Goal: Task Accomplishment & Management: Use online tool/utility

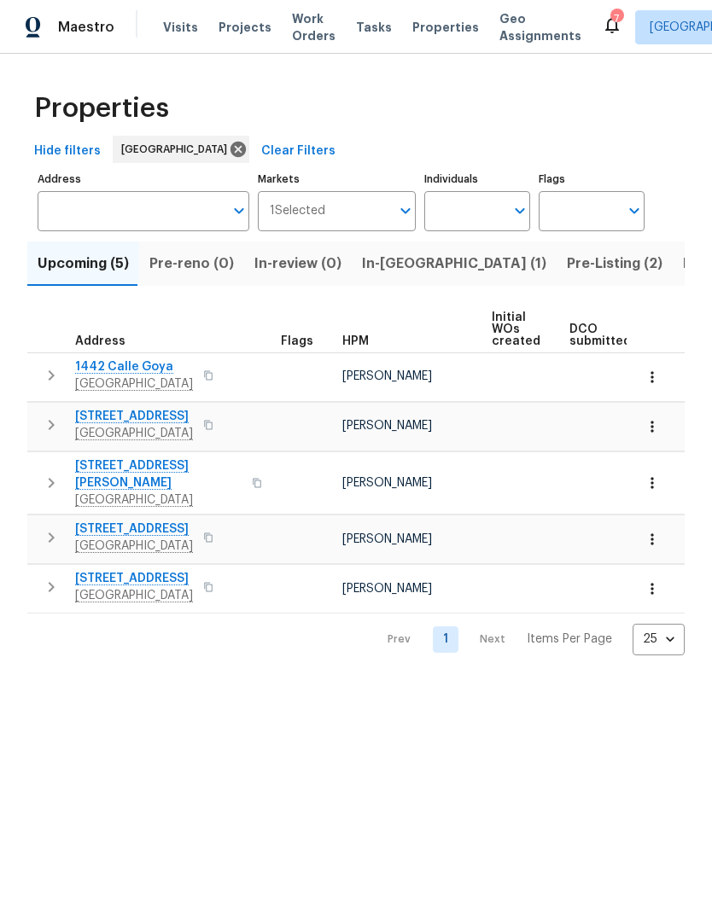
click at [132, 214] on input "Address" at bounding box center [131, 211] width 186 height 40
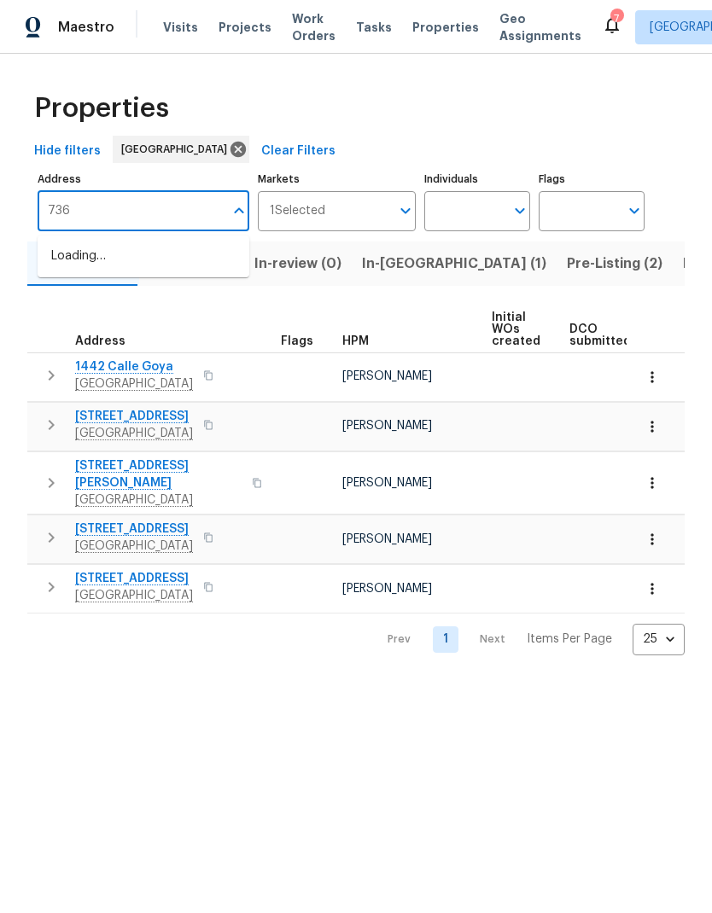
type input "7365"
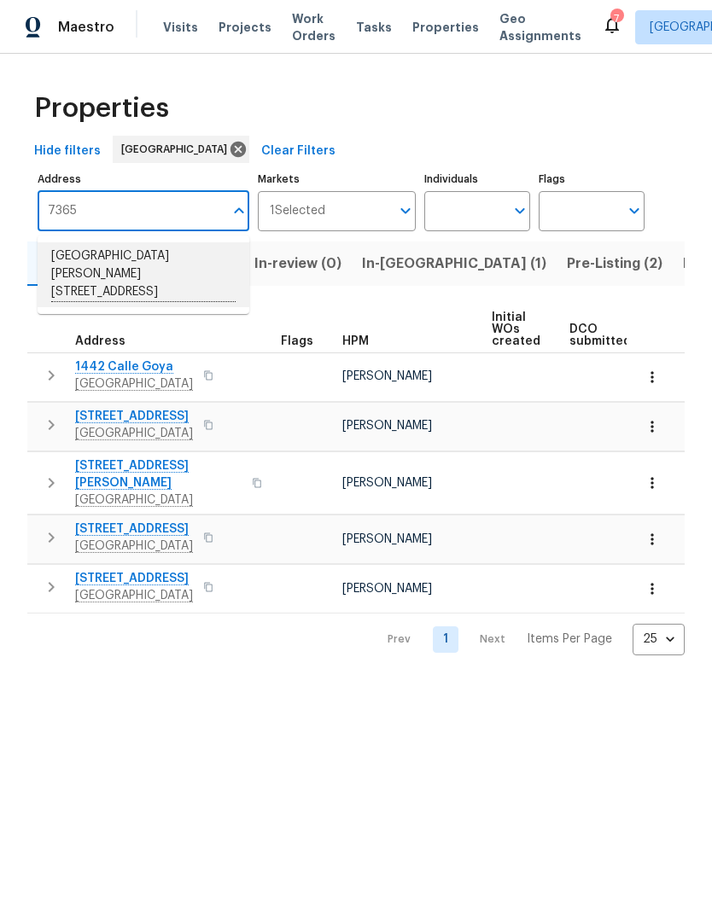
click at [98, 262] on li "7365 Calle Cristobal Unit 197 San Diego CA 92126" at bounding box center [144, 274] width 212 height 65
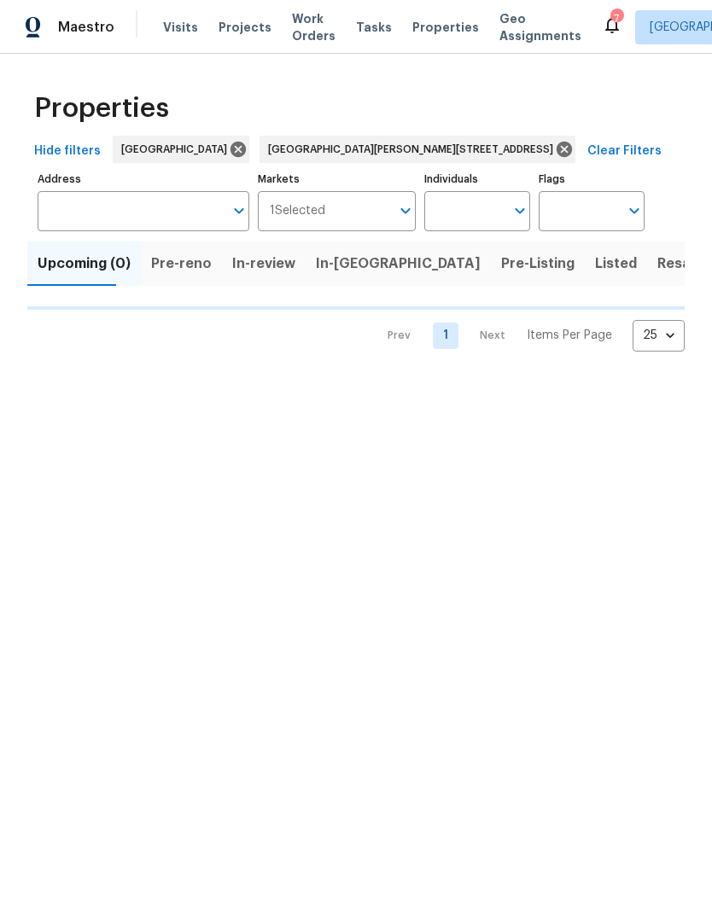
type input "7365 Calle Cristobal Unit 197 San Diego CA 92126"
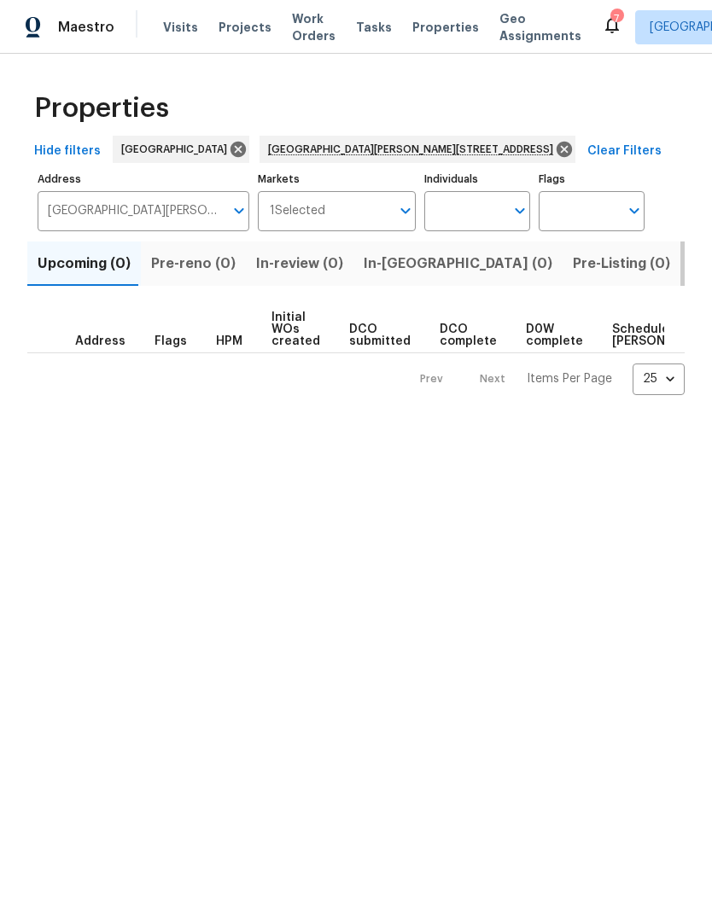
click at [690, 263] on span "Listed (1)" at bounding box center [720, 264] width 61 height 24
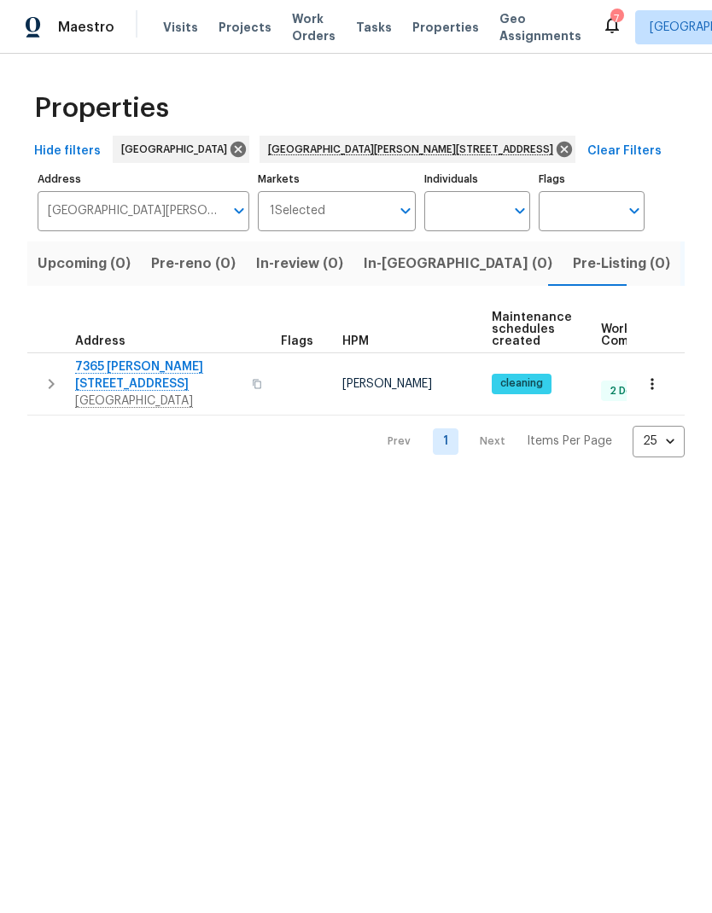
click at [146, 373] on span "7365 Calle Cristobal Unit 197" at bounding box center [158, 375] width 166 height 34
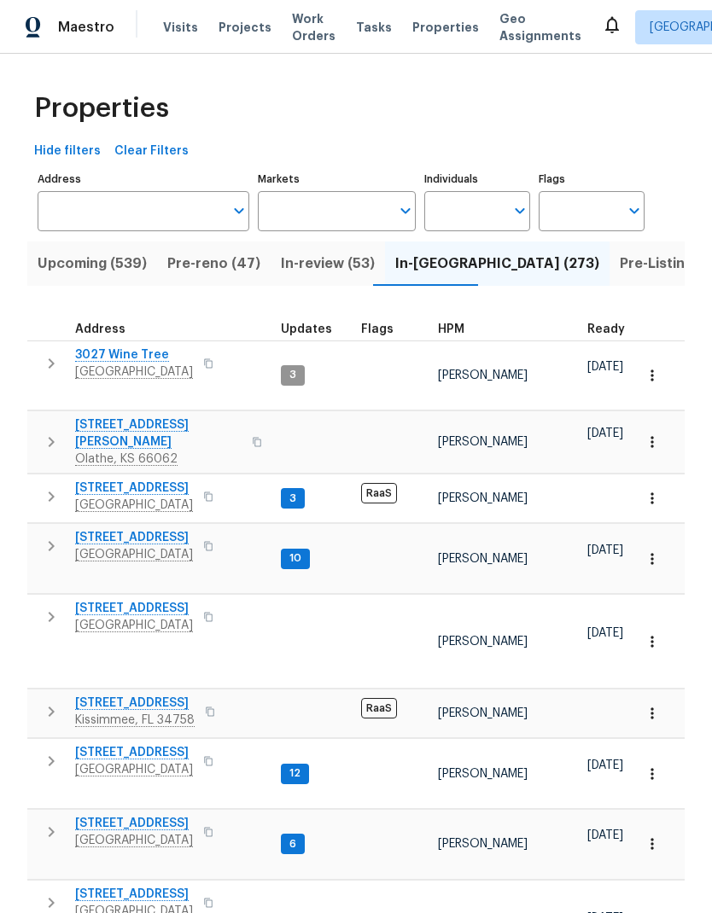
click at [124, 208] on input "Address" at bounding box center [131, 211] width 186 height 40
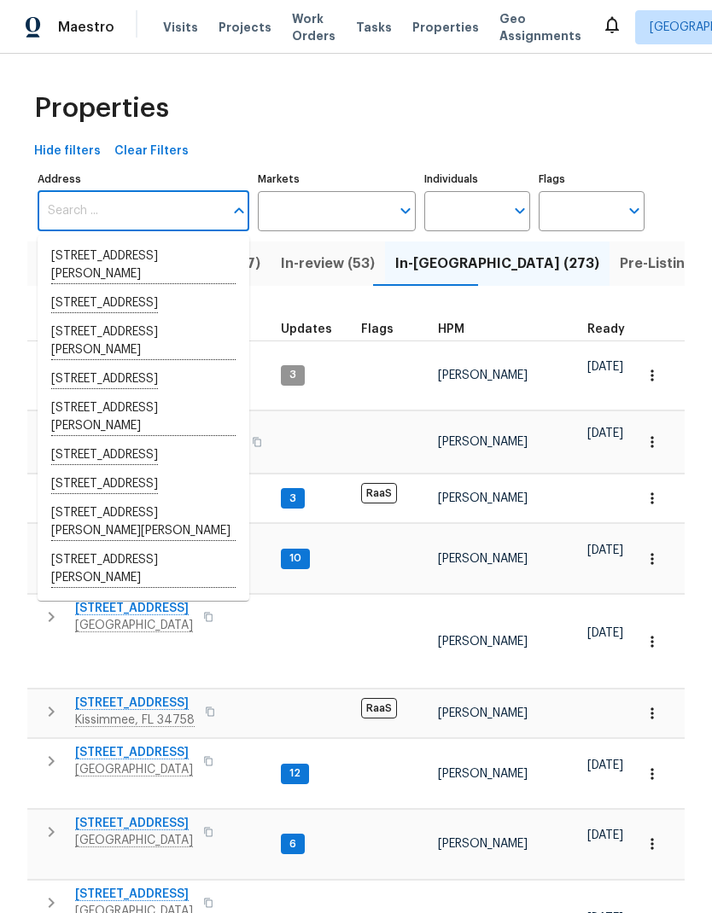
click at [90, 201] on input "Address" at bounding box center [131, 211] width 186 height 40
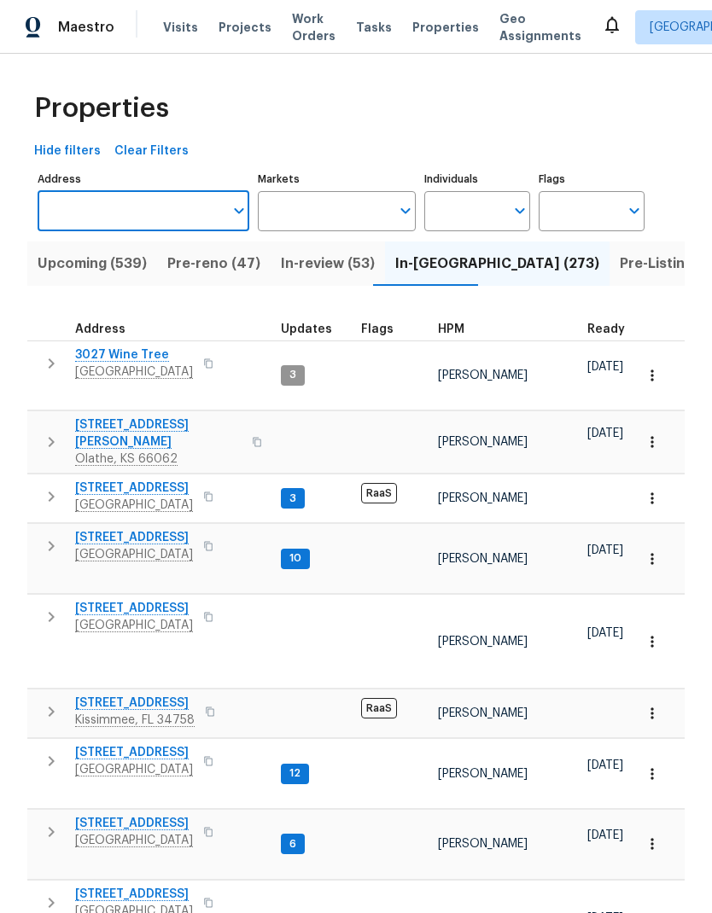
paste input "7365 Calle Cristobal Unit 197 San Diego CA 92126"
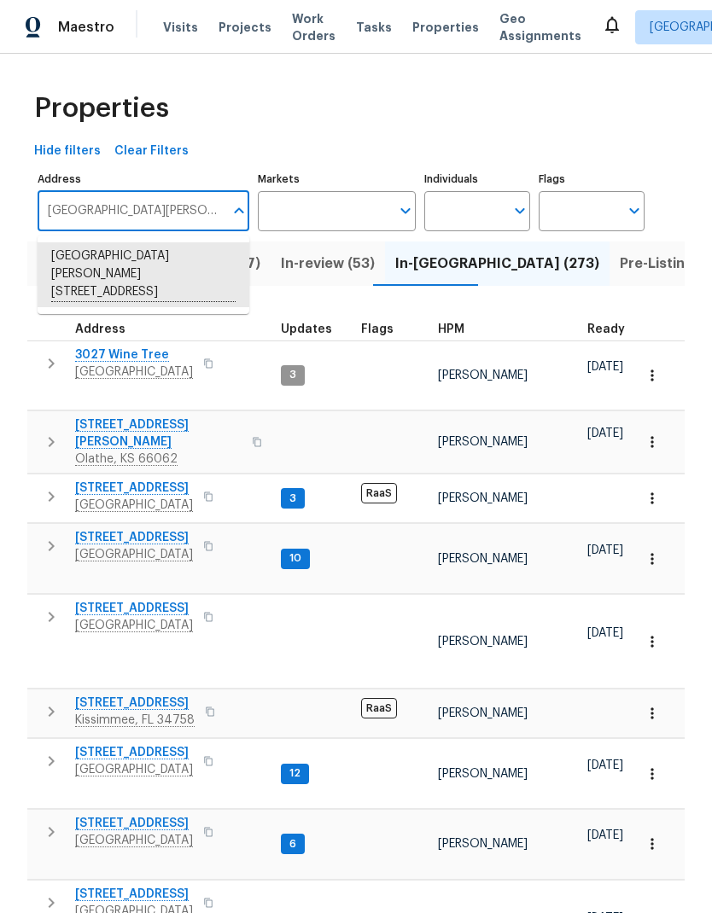
click at [88, 251] on li "7365 Calle Cristobal Unit 197 San Diego CA 92126" at bounding box center [144, 274] width 212 height 65
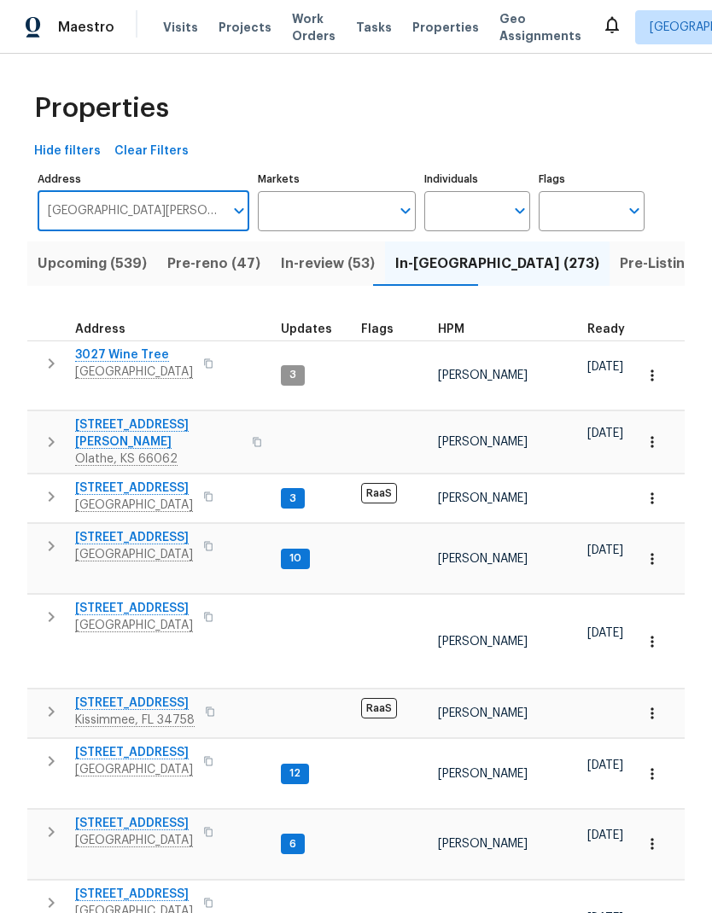
type input "7365 Calle Cristobal Unit 197 San Diego CA 92126"
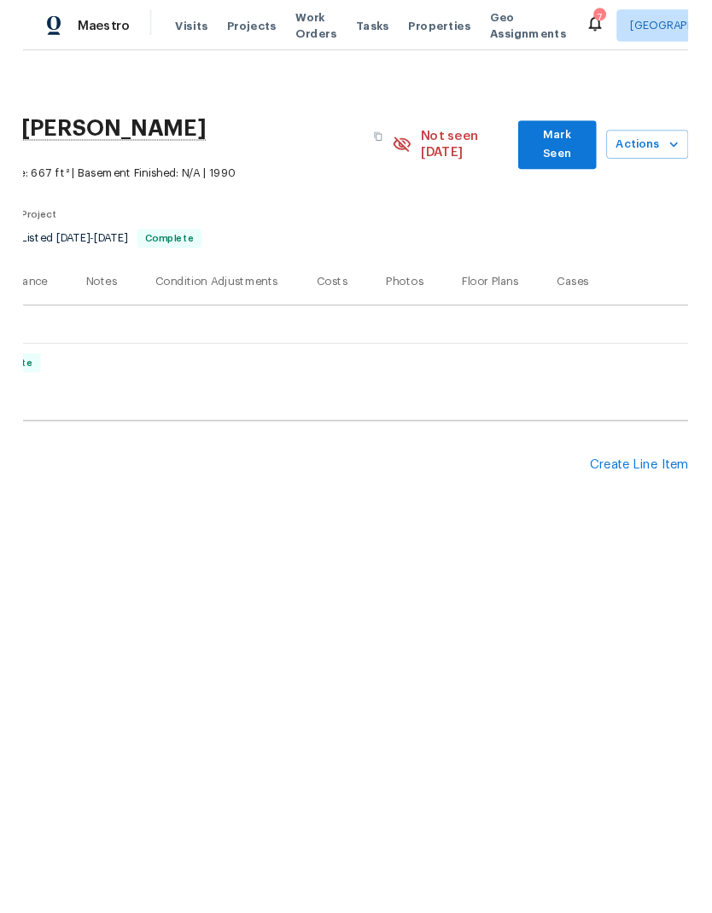
scroll to position [0, 253]
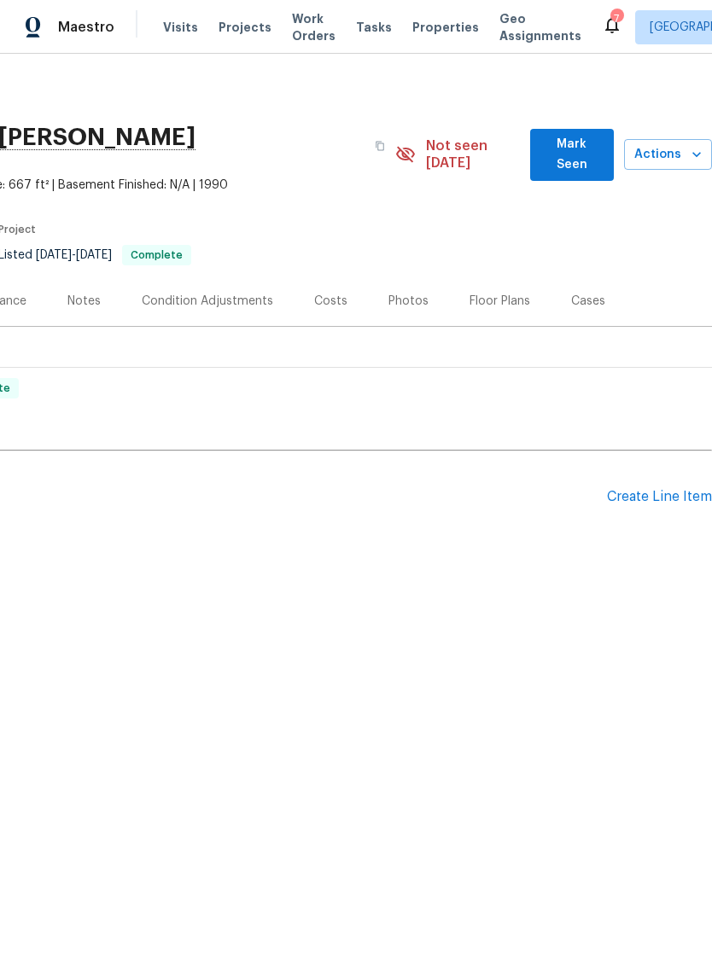
click at [623, 489] on div "Create Line Item" at bounding box center [659, 497] width 105 height 16
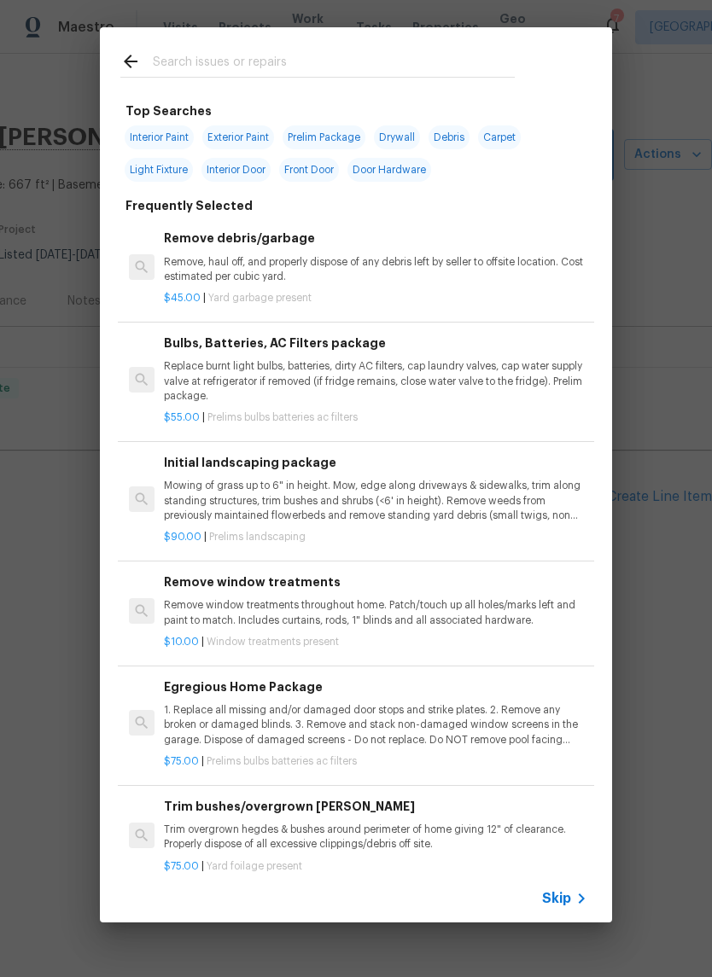
click at [150, 131] on span "Interior Paint" at bounding box center [159, 137] width 69 height 24
type input "Interior Paint"
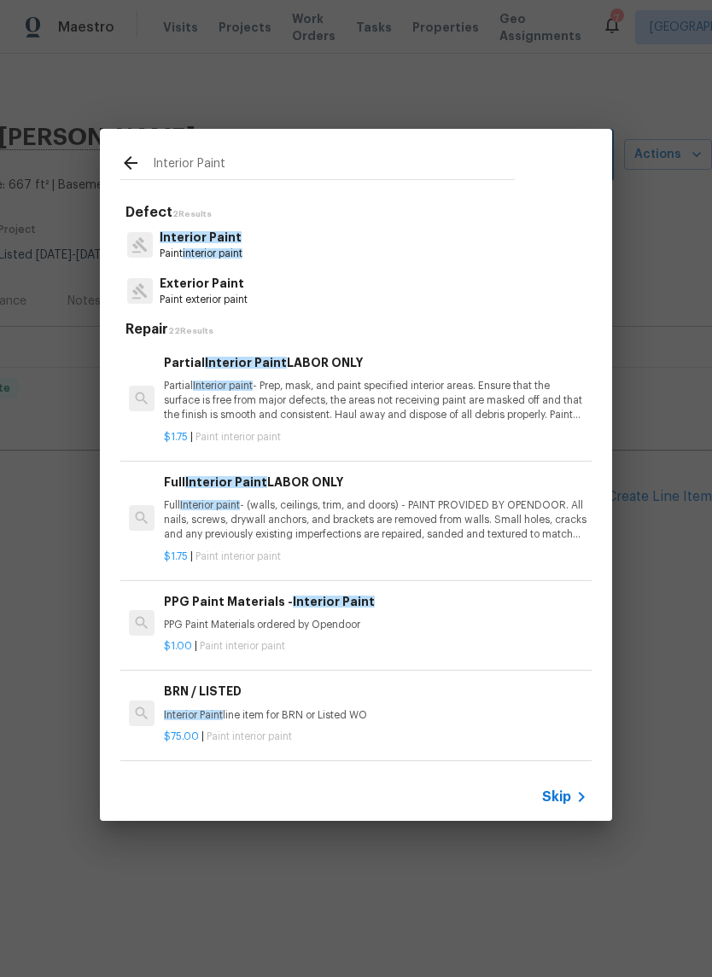
click at [262, 526] on p "Full Interior paint - (walls, ceilings, trim, and doors) - PAINT PROVIDED BY OP…" at bounding box center [375, 520] width 423 height 44
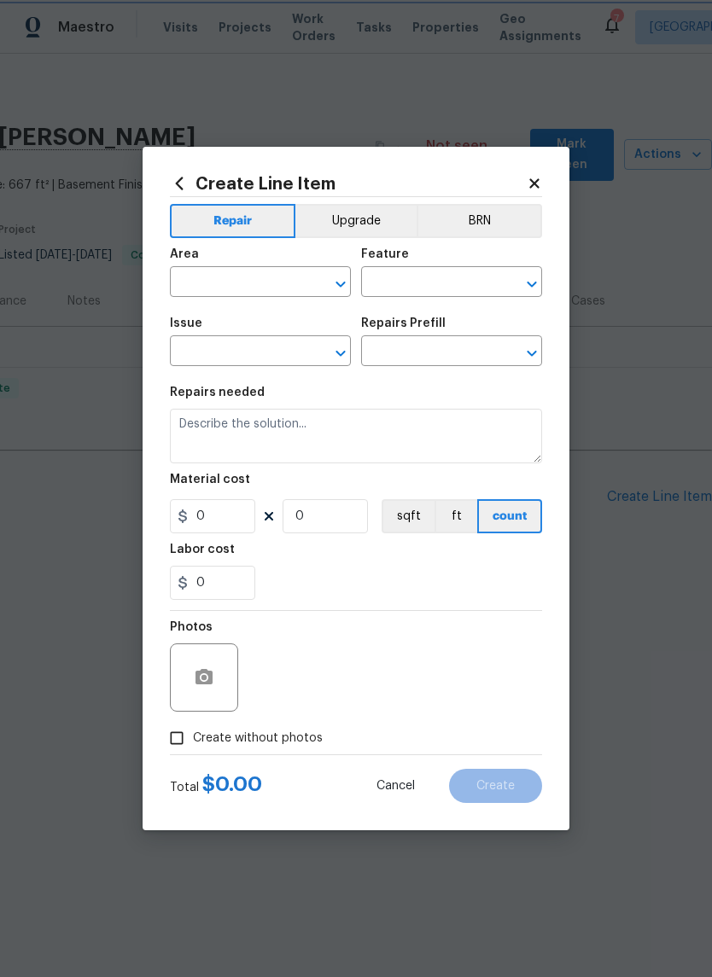
type input "Overall Paint"
type input "Interior Paint"
type input "Full Interior Paint LABOR ONLY $1.75"
type textarea "Full Interior paint - (walls, ceilings, trim, and doors) - PAINT PROVIDED BY OP…"
type input "1.75"
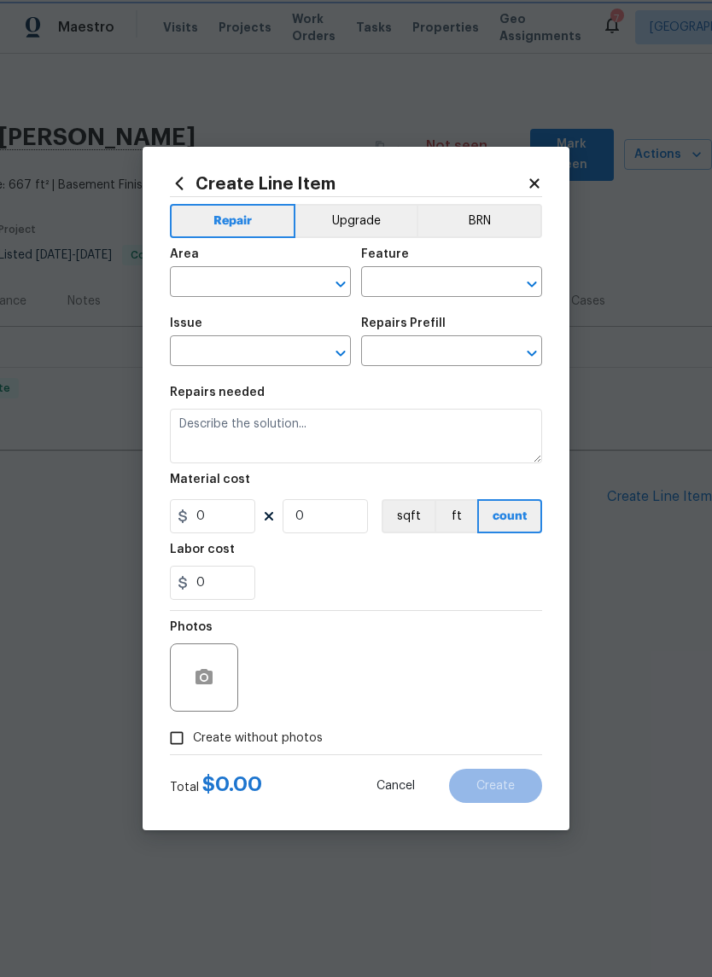
type input "1"
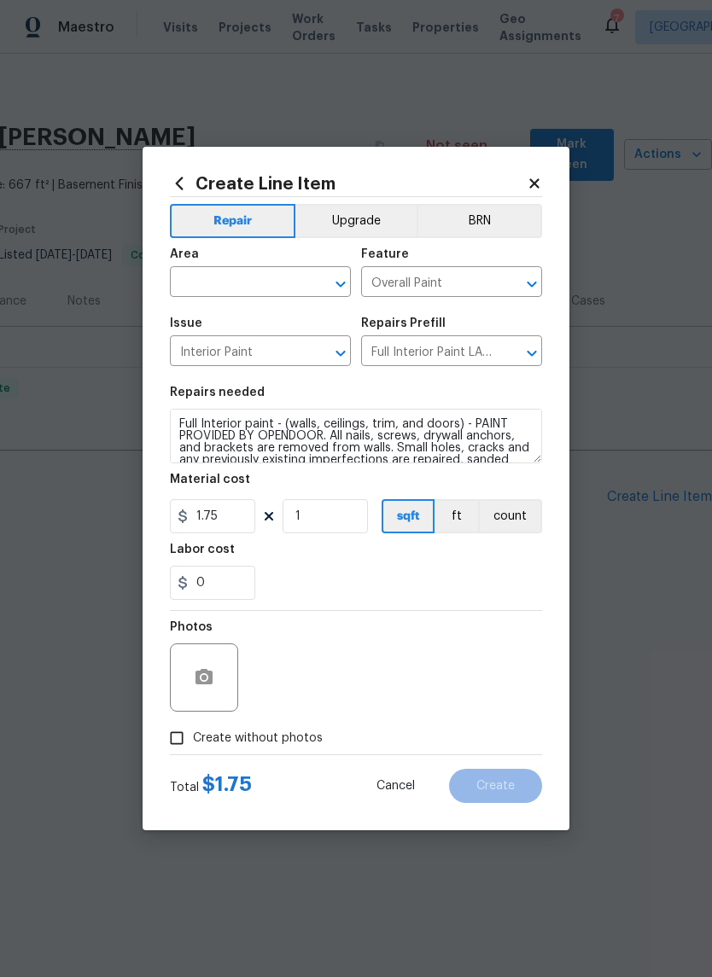
click at [217, 283] on input "text" at bounding box center [236, 284] width 133 height 26
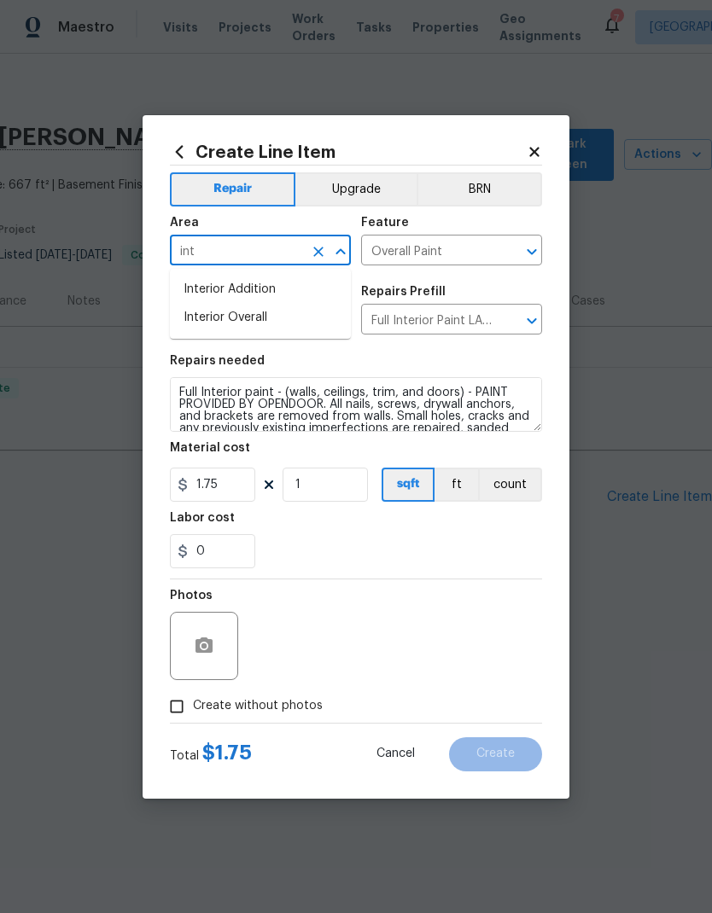
click at [202, 316] on li "Interior Overall" at bounding box center [260, 318] width 181 height 28
type input "Interior Overall"
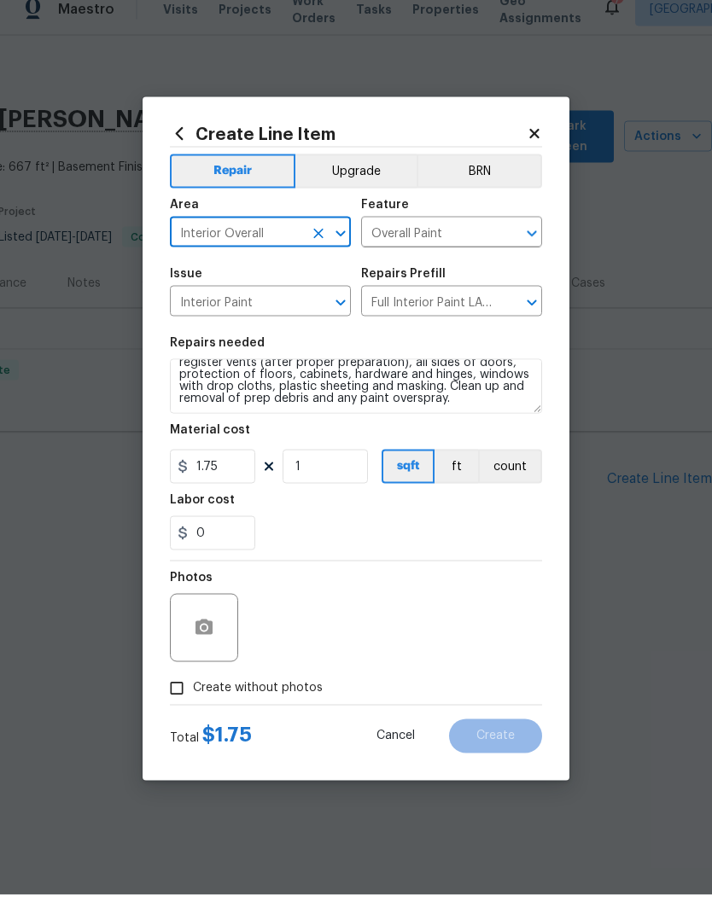
scroll to position [96, 0]
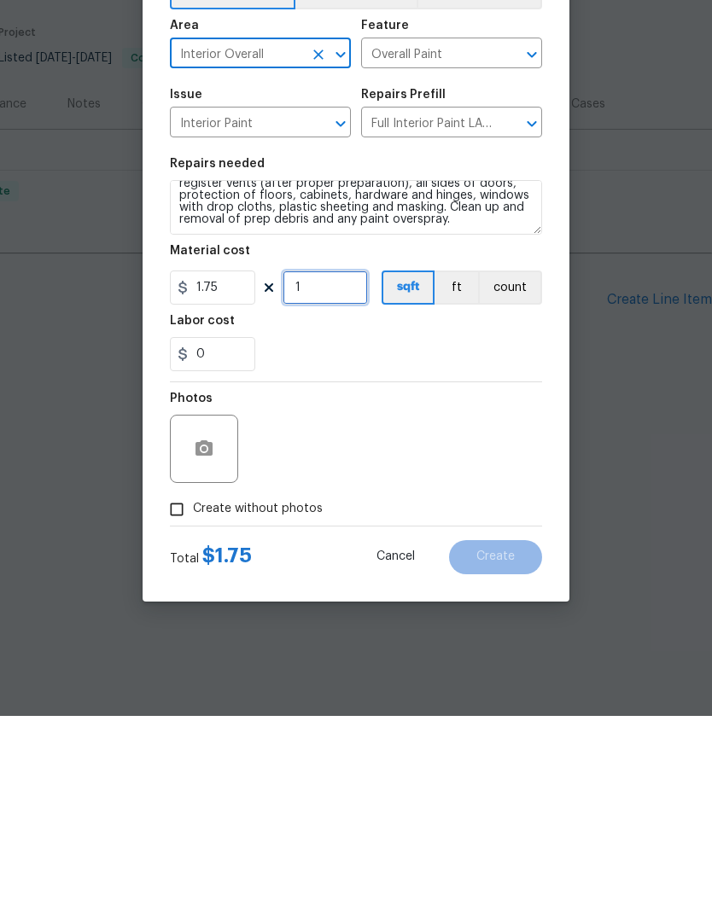
click at [312, 468] on input "1" at bounding box center [325, 485] width 85 height 34
type input "667"
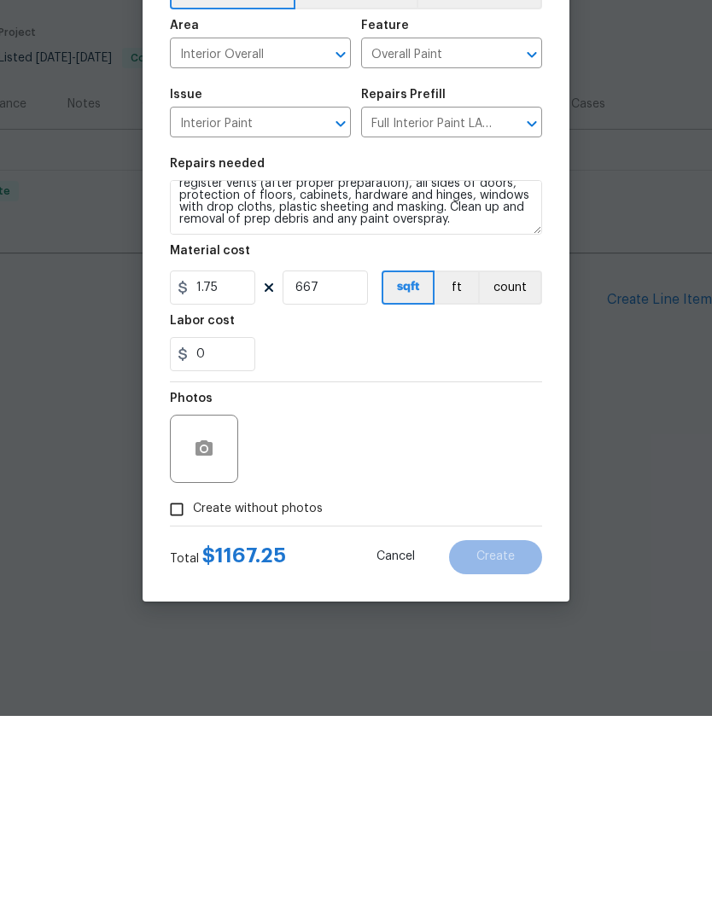
click at [344, 512] on div "Labor cost" at bounding box center [356, 523] width 372 height 22
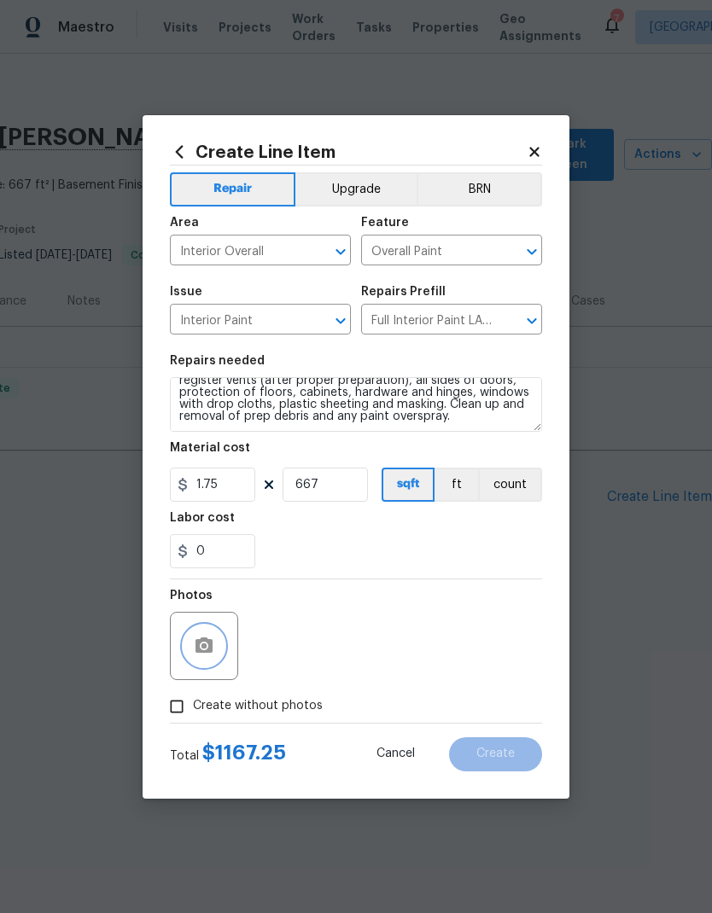
click at [197, 656] on icon "button" at bounding box center [204, 646] width 20 height 20
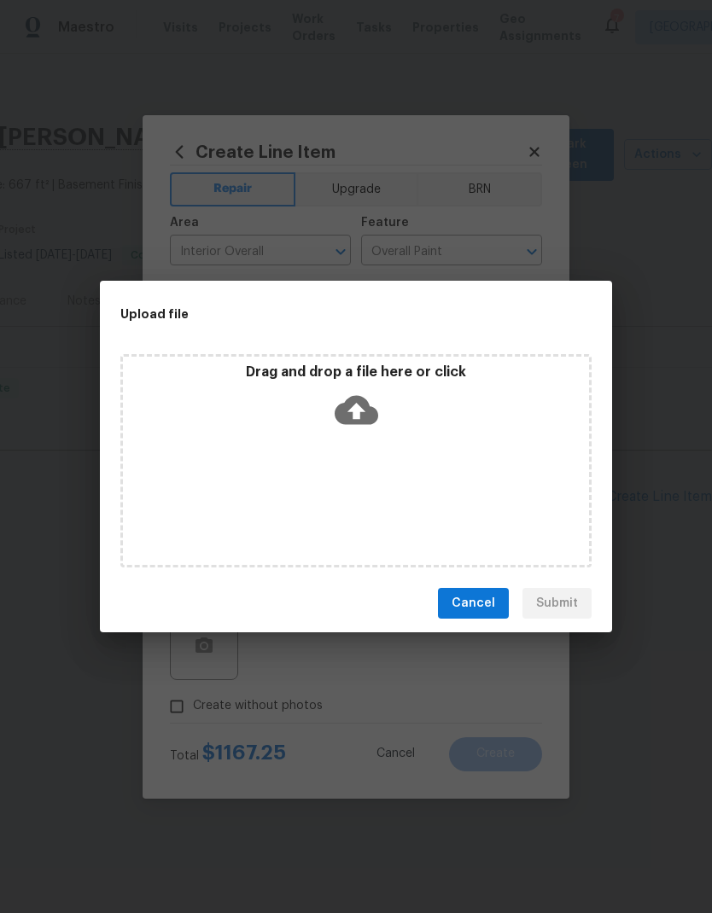
click at [473, 596] on span "Cancel" at bounding box center [473, 603] width 44 height 21
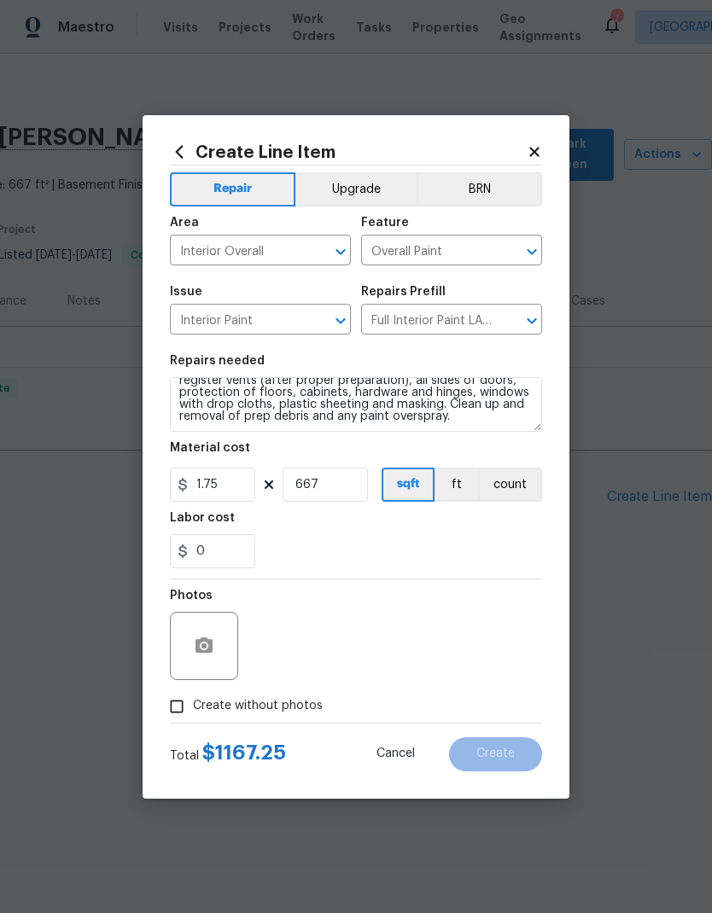
click at [175, 704] on input "Create without photos" at bounding box center [176, 706] width 32 height 32
checkbox input "true"
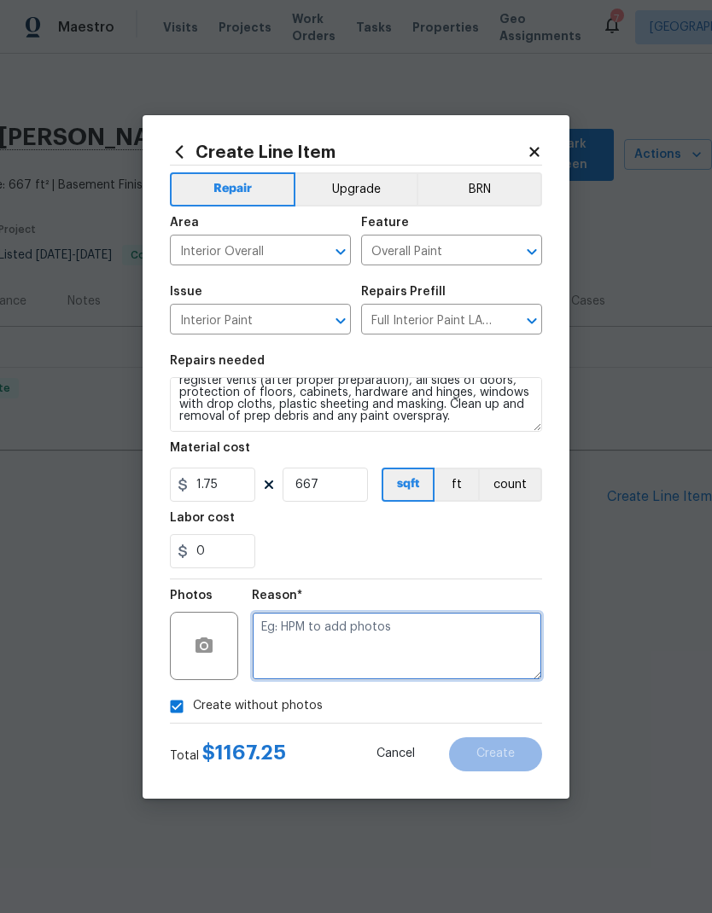
click at [305, 655] on textarea at bounding box center [397, 646] width 290 height 68
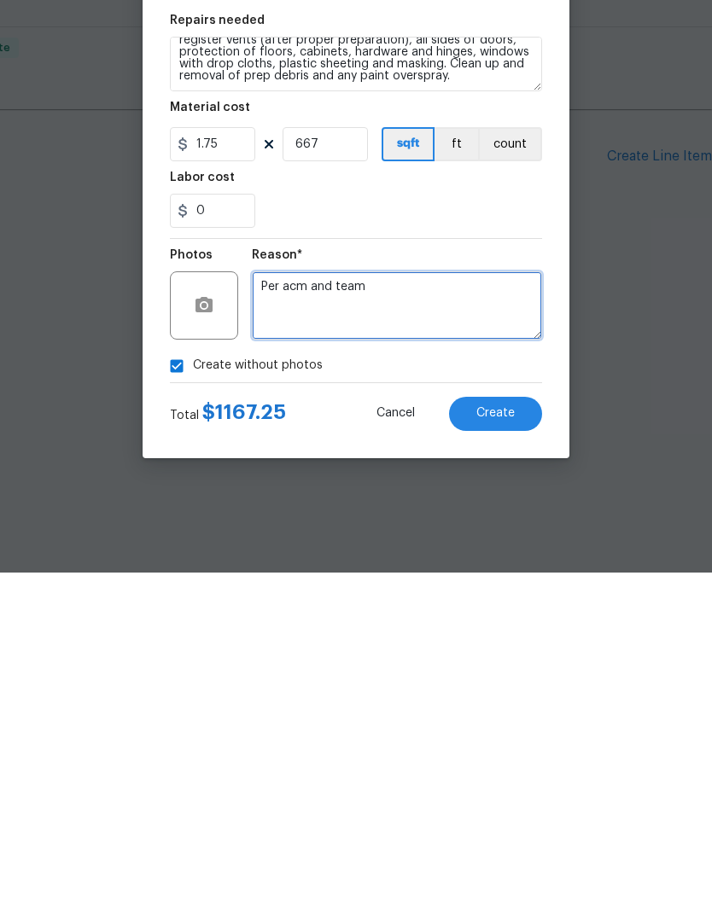
type textarea "Per acm and team"
click at [486, 748] on span "Create" at bounding box center [495, 754] width 38 height 13
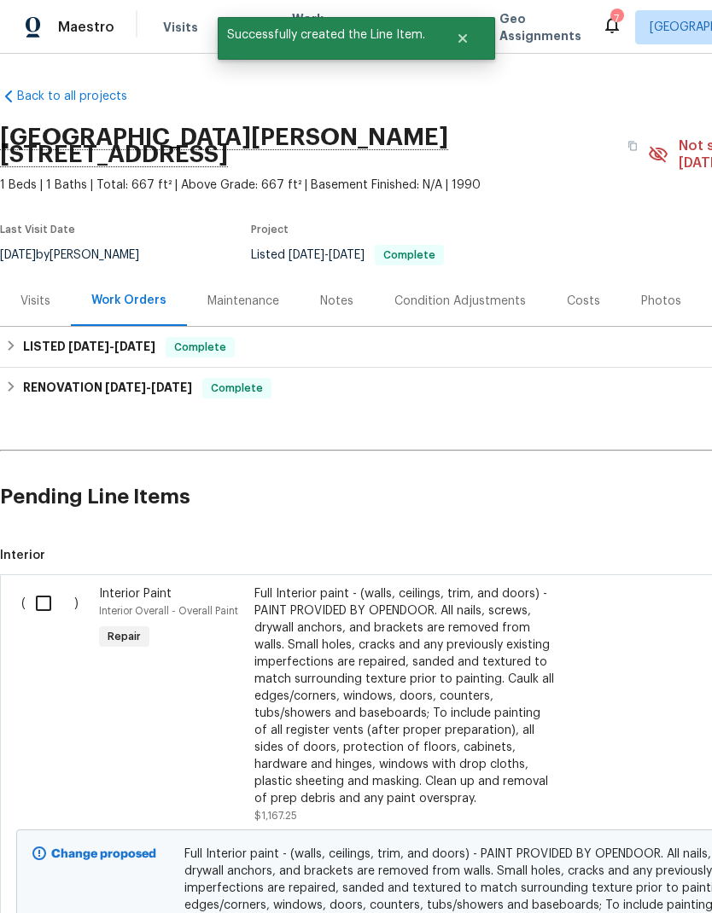
scroll to position [0, 0]
click at [44, 590] on input "checkbox" at bounding box center [50, 603] width 49 height 36
checkbox input "true"
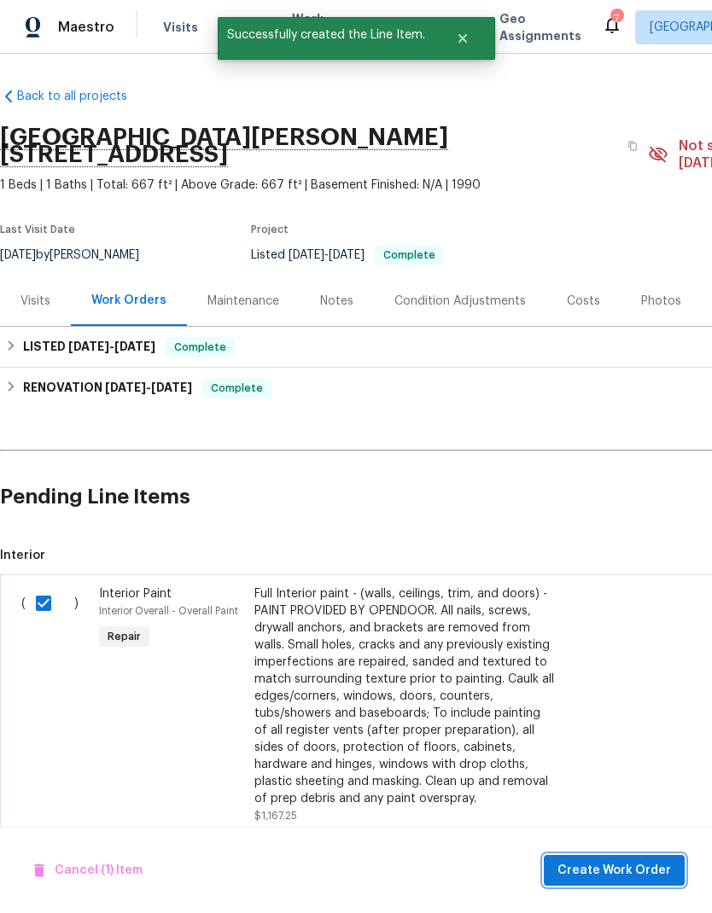
click at [574, 870] on span "Create Work Order" at bounding box center [614, 870] width 114 height 21
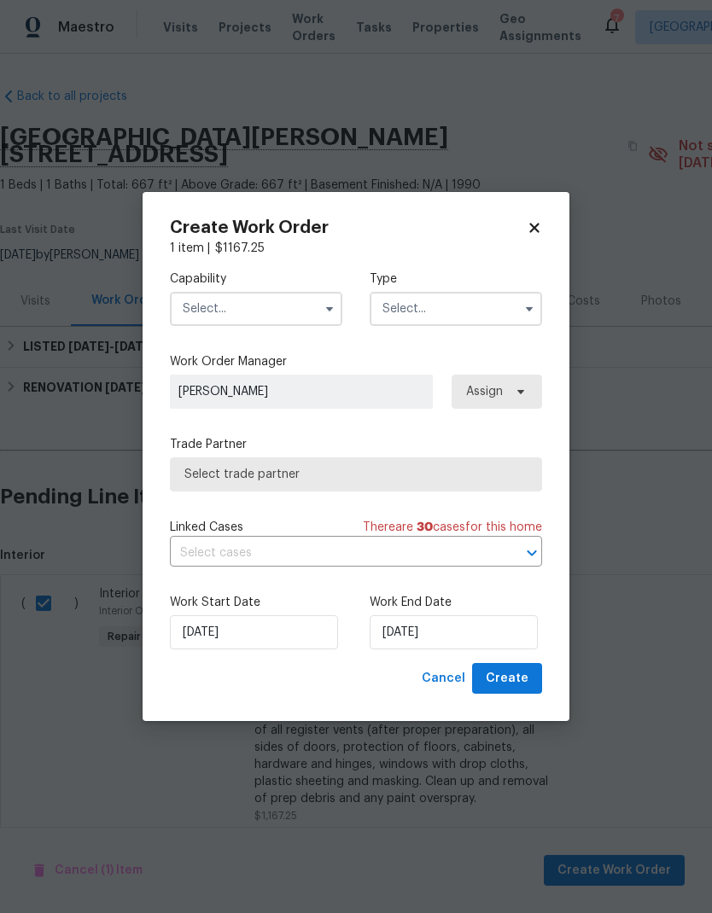
click at [206, 306] on input "text" at bounding box center [256, 309] width 172 height 34
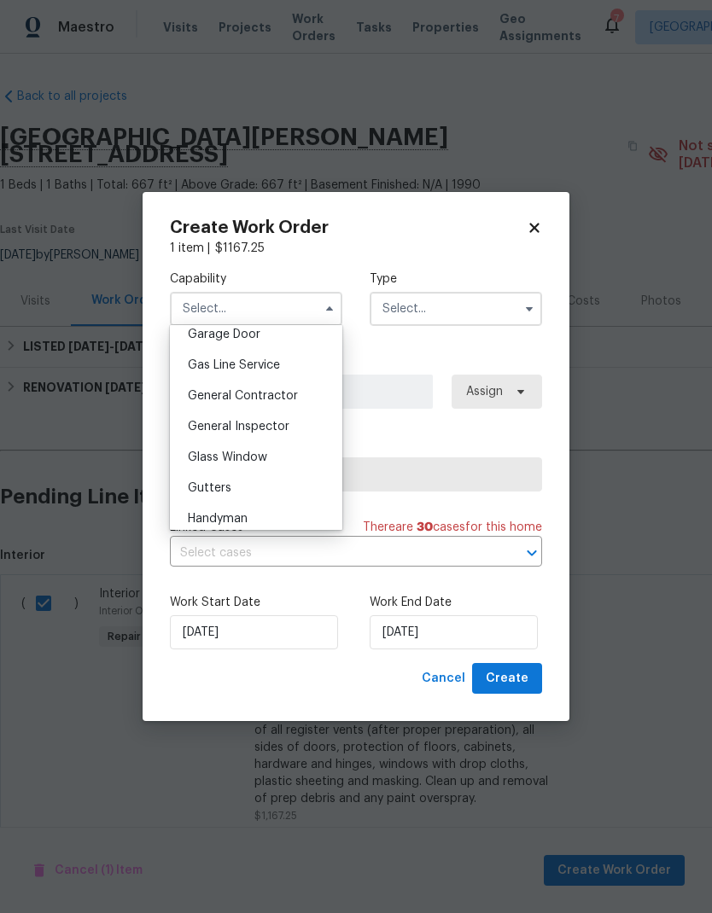
scroll to position [784, 0]
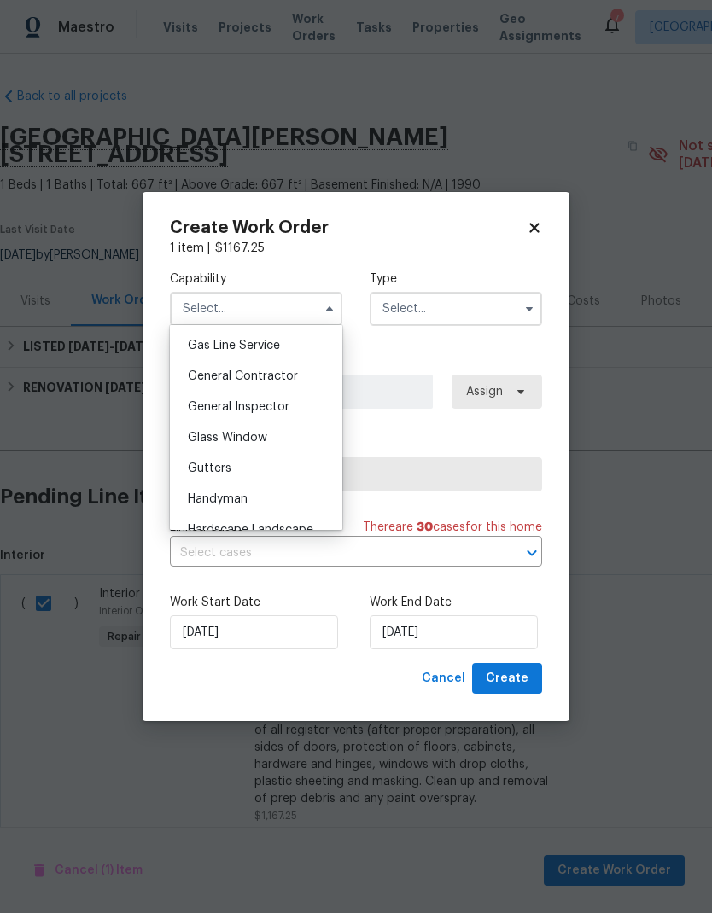
click at [206, 380] on span "General Contractor" at bounding box center [243, 376] width 110 height 12
type input "General Contractor"
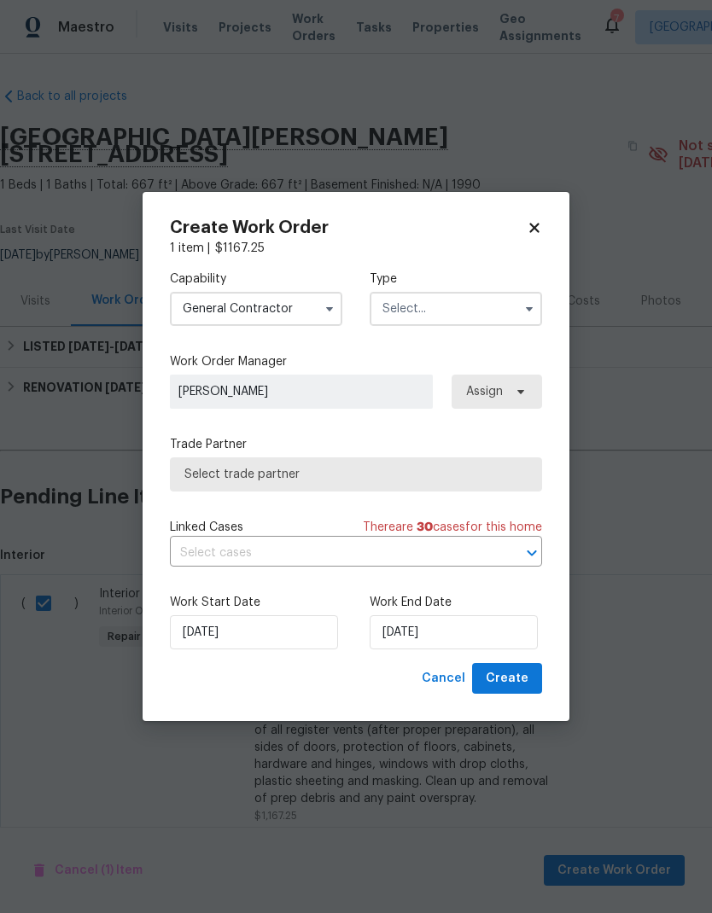
click at [392, 306] on input "text" at bounding box center [456, 309] width 172 height 34
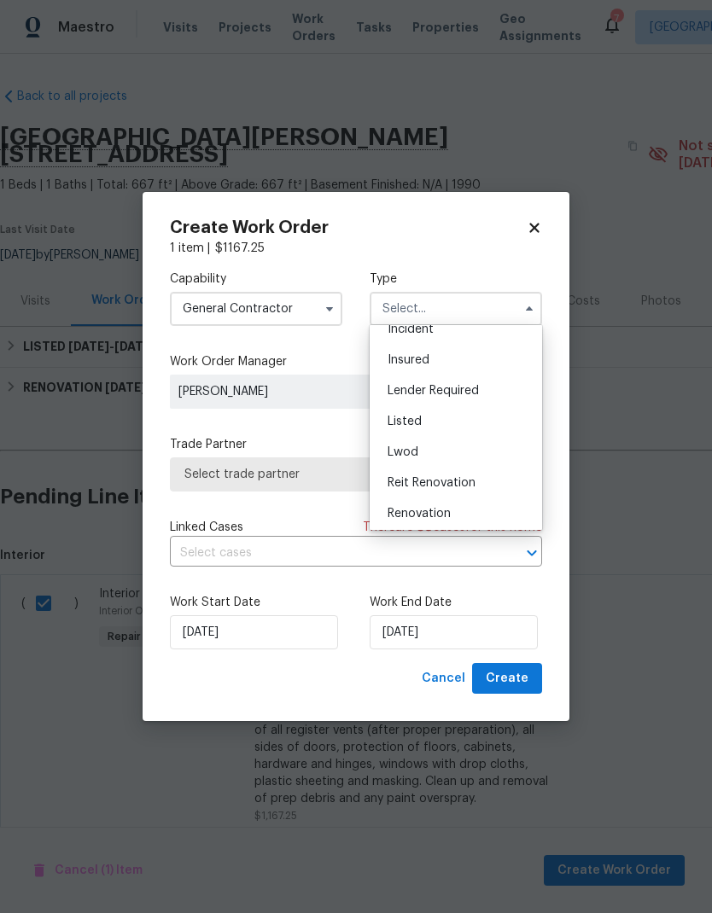
scroll to position [73, 0]
click at [399, 425] on span "Listed" at bounding box center [404, 425] width 34 height 12
type input "Listed"
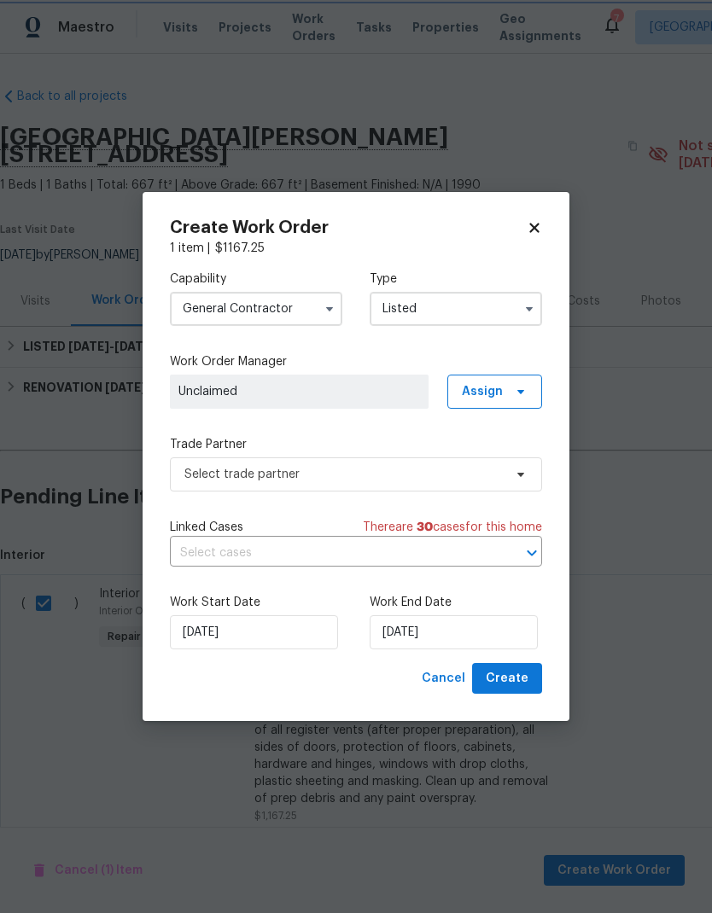
scroll to position [0, 0]
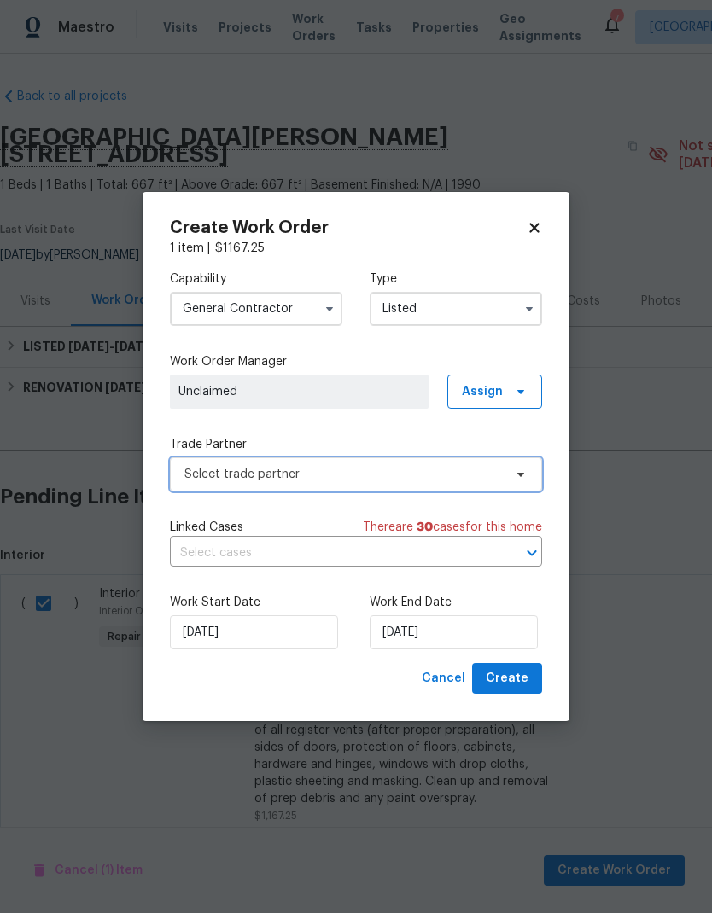
click at [207, 477] on span "Select trade partner" at bounding box center [343, 474] width 318 height 17
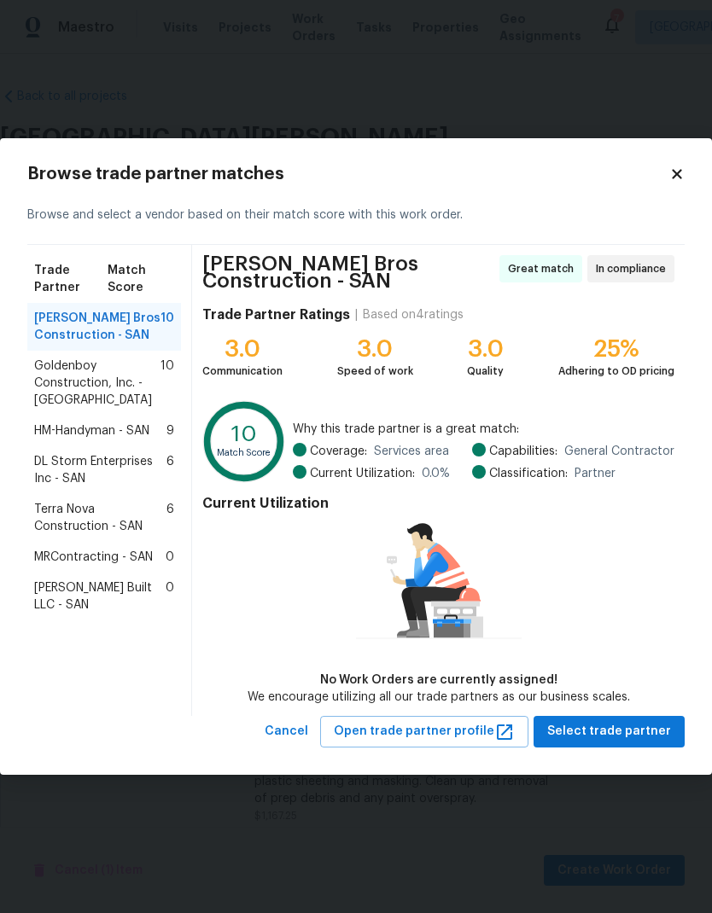
click at [73, 524] on span "Terra Nova Construction - SAN" at bounding box center [100, 518] width 132 height 34
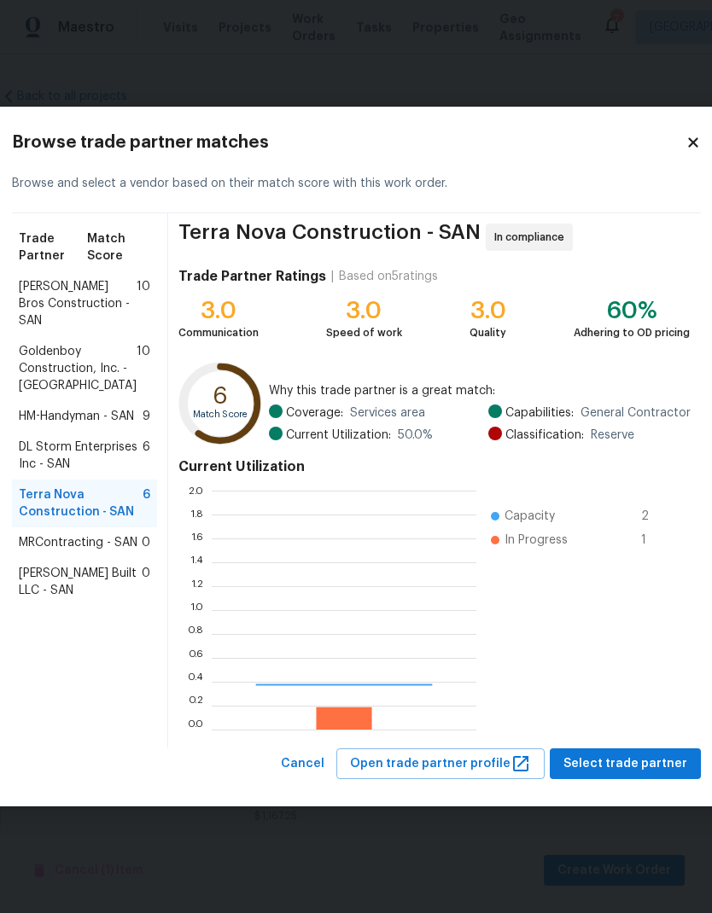
scroll to position [239, 265]
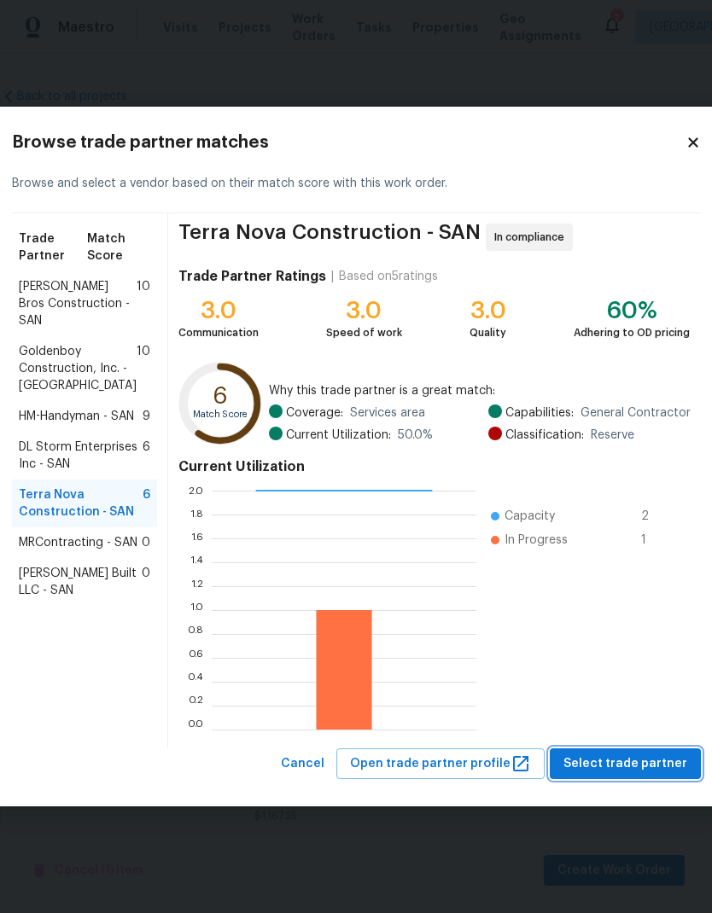
click at [581, 766] on span "Select trade partner" at bounding box center [625, 764] width 124 height 21
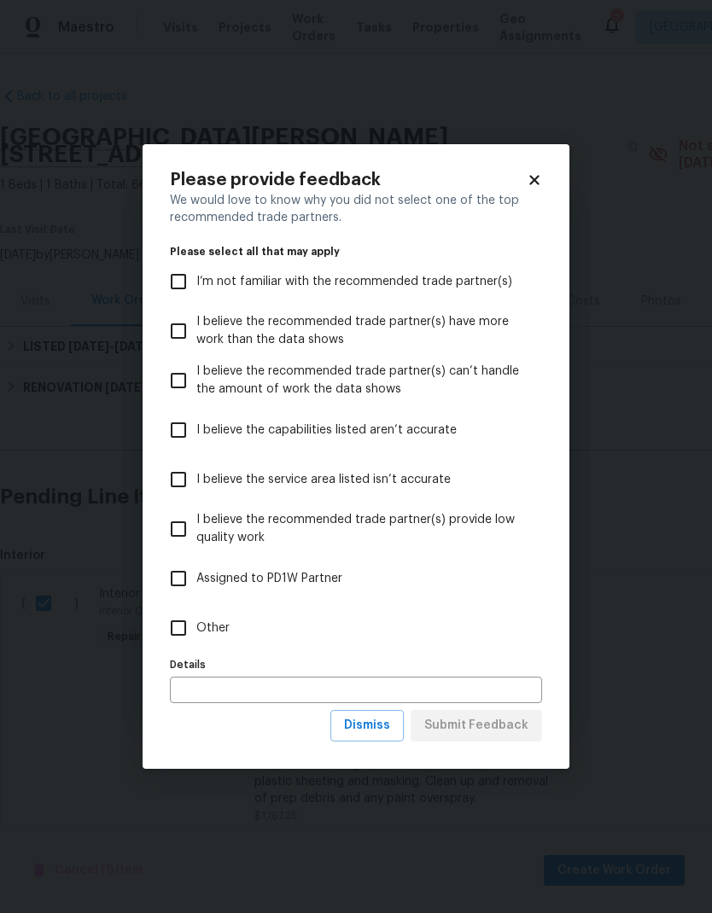
click at [174, 631] on input "Other" at bounding box center [178, 628] width 36 height 36
checkbox input "true"
click at [468, 730] on span "Submit Feedback" at bounding box center [476, 725] width 104 height 21
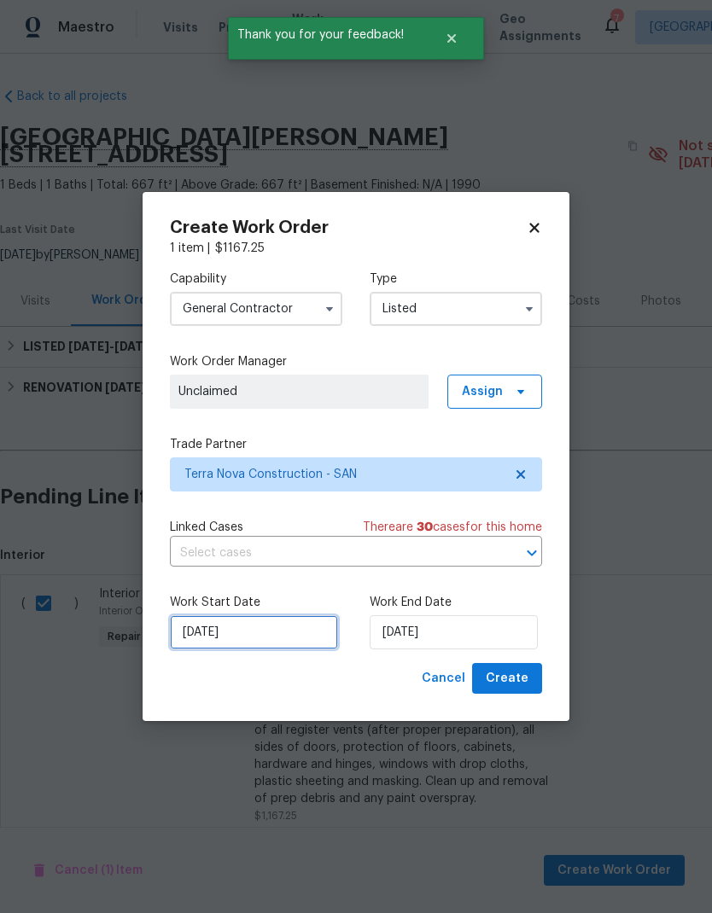
click at [221, 630] on input "8/28/2025" at bounding box center [254, 632] width 168 height 34
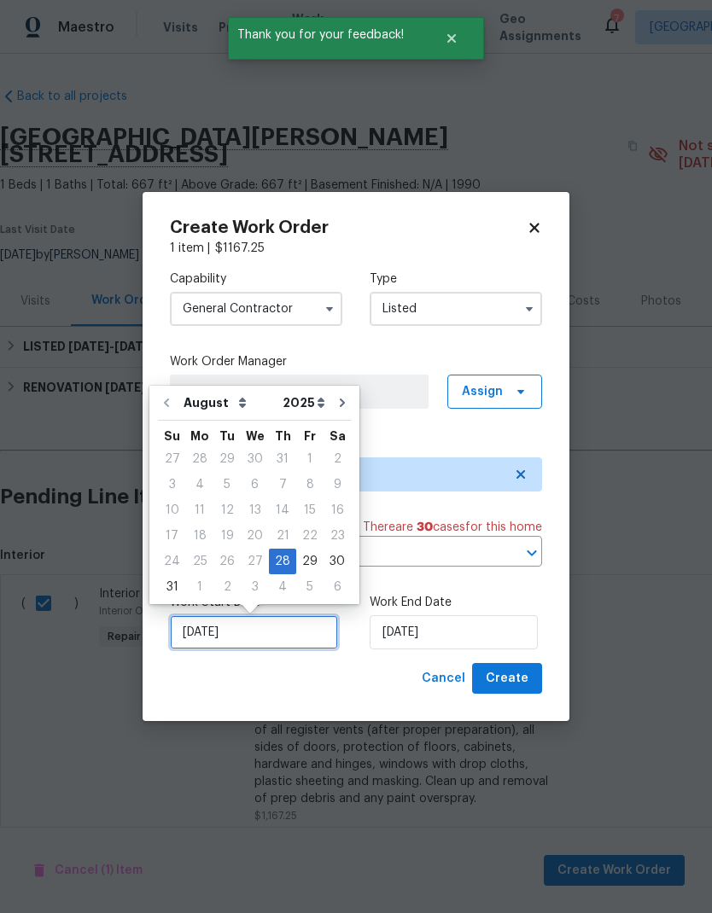
scroll to position [7, 0]
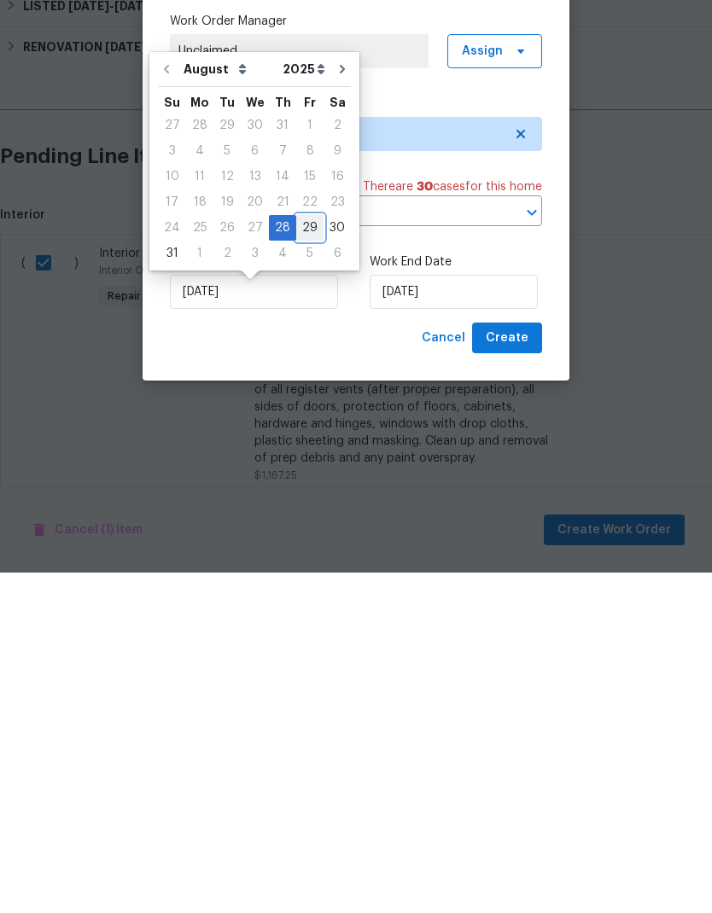
click at [298, 556] on div "29" at bounding box center [309, 568] width 27 height 24
type input "[DATE]"
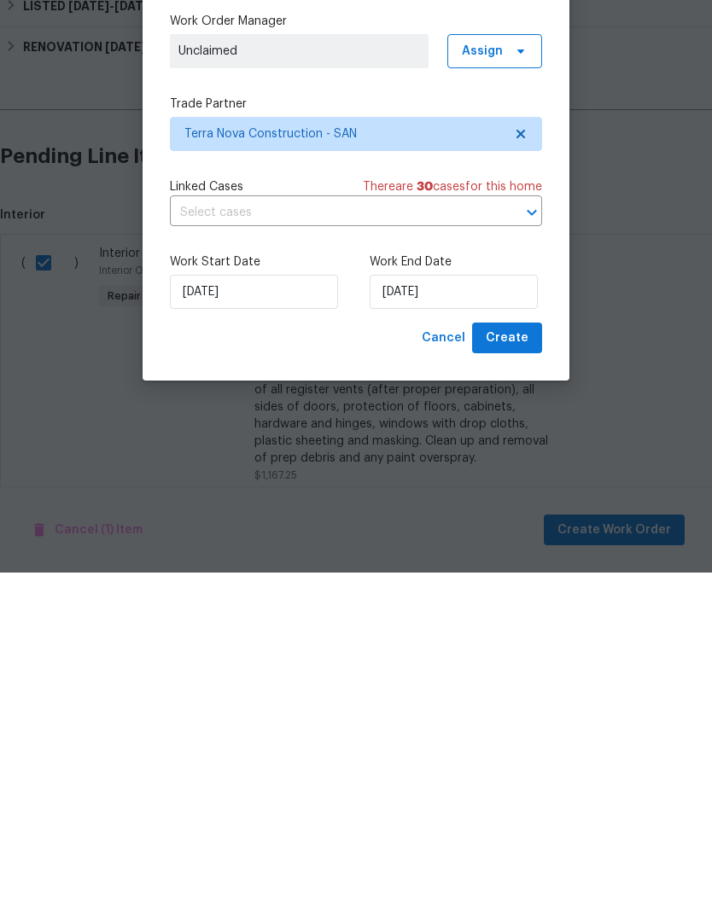
scroll to position [68, 0]
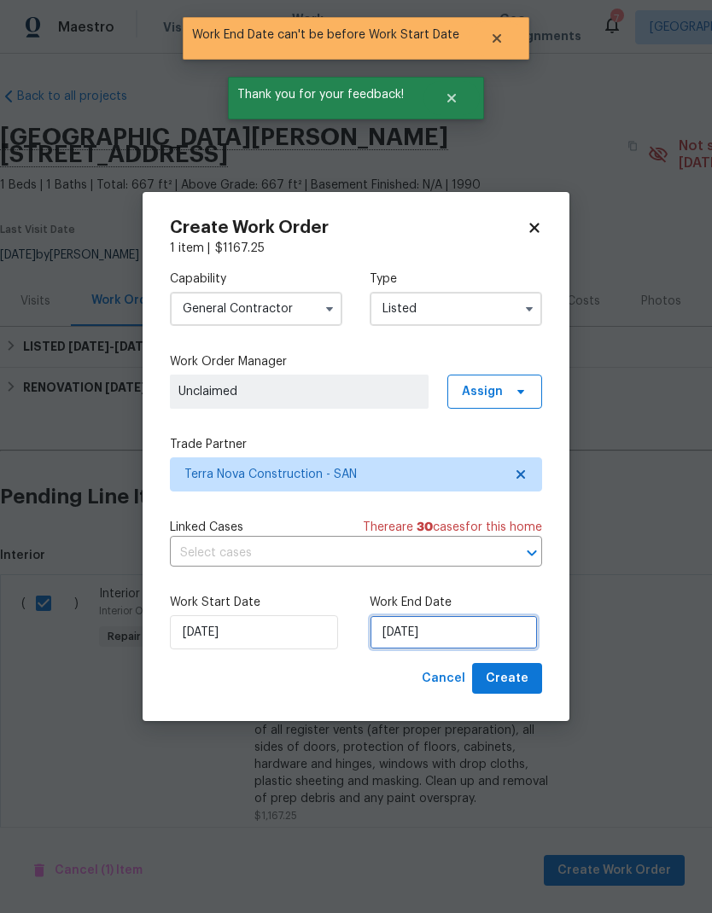
click at [433, 638] on input "[DATE]" at bounding box center [454, 632] width 168 height 34
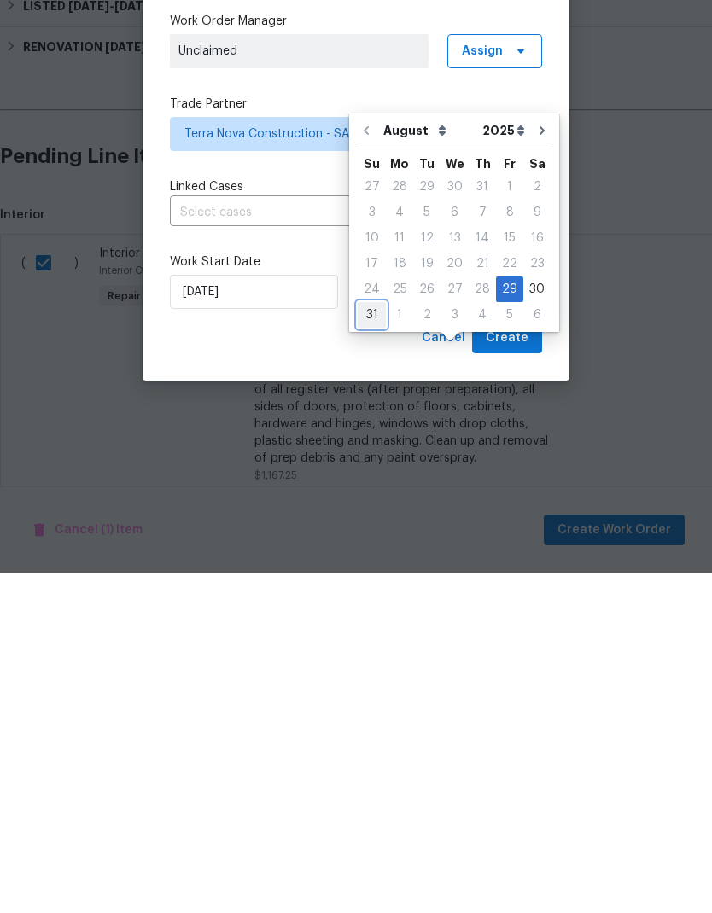
click at [368, 644] on div "31" at bounding box center [372, 656] width 28 height 24
type input "[DATE]"
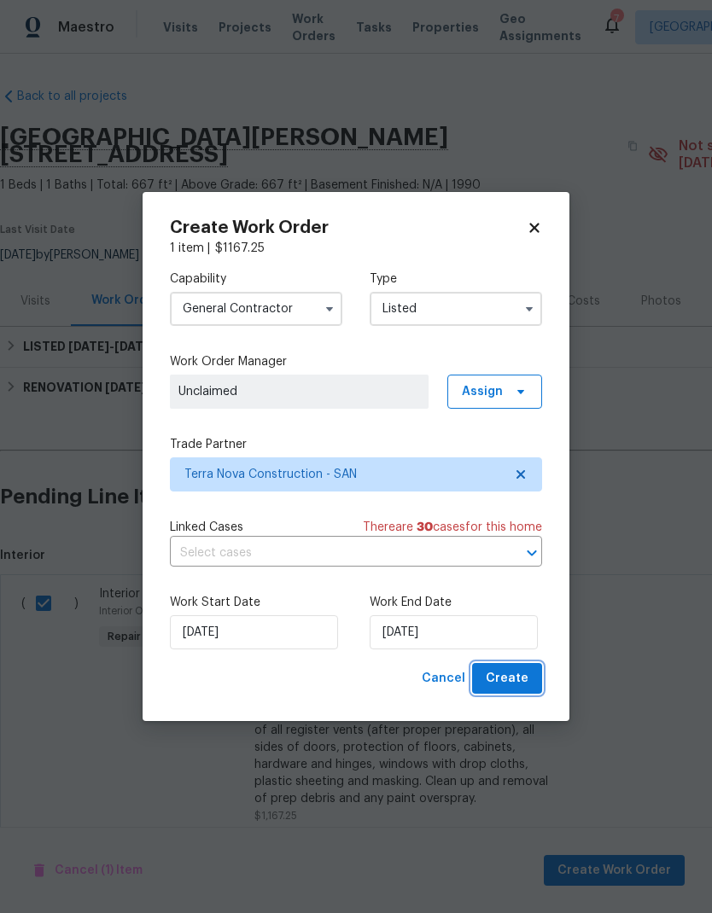
click at [498, 679] on span "Create" at bounding box center [507, 678] width 43 height 21
checkbox input "false"
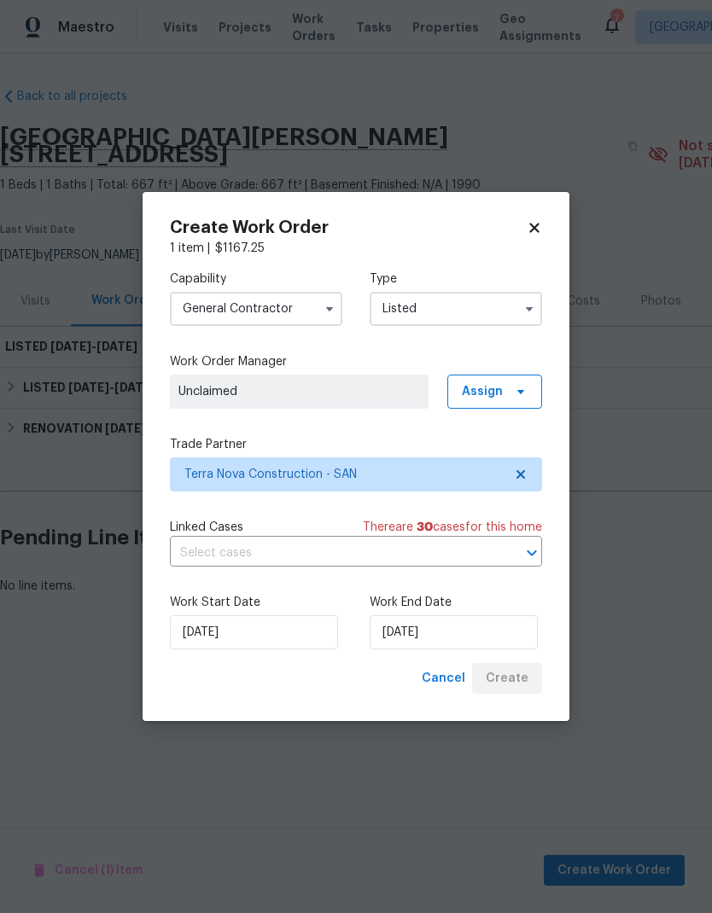
scroll to position [0, 0]
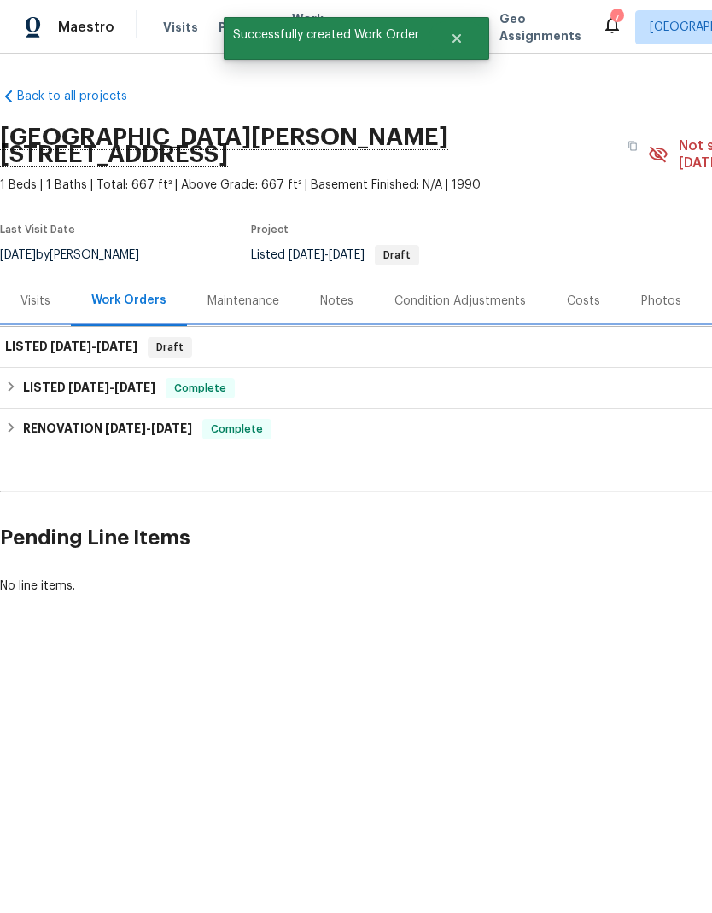
click at [237, 337] on div "LISTED 8/29/25 - 8/31/25 Draft" at bounding box center [482, 347] width 954 height 20
click at [107, 341] on span "[DATE]" at bounding box center [116, 347] width 41 height 12
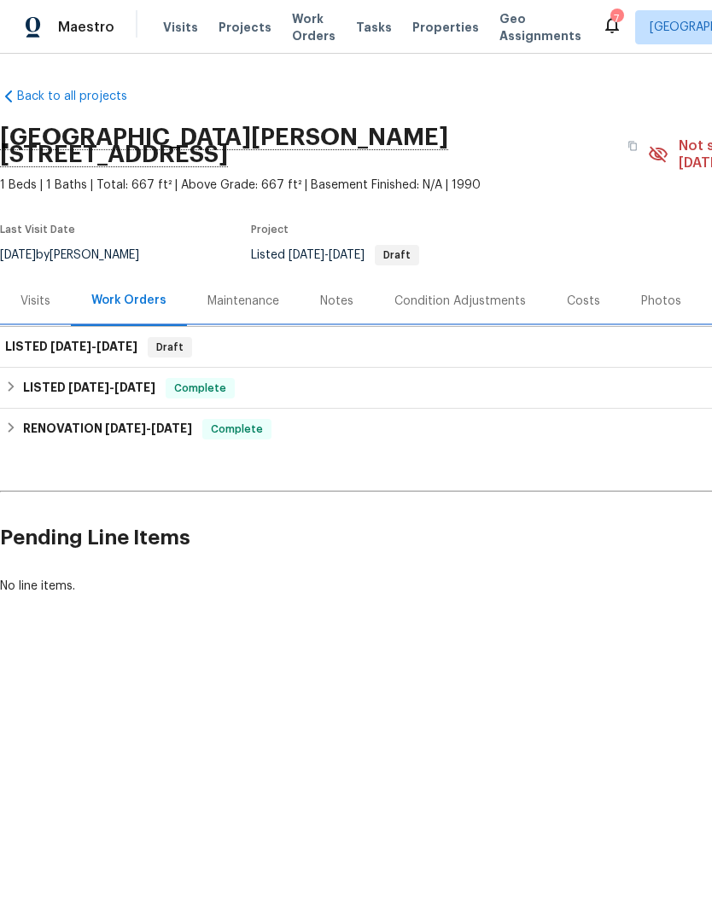
click at [263, 337] on div "LISTED 8/29/25 - 8/31/25 Draft" at bounding box center [482, 347] width 954 height 20
click at [87, 337] on h6 "LISTED 8/29/25 - 8/31/25" at bounding box center [71, 347] width 132 height 20
click at [252, 337] on div "LISTED 8/29/25 - 8/31/25 Draft" at bounding box center [482, 347] width 954 height 20
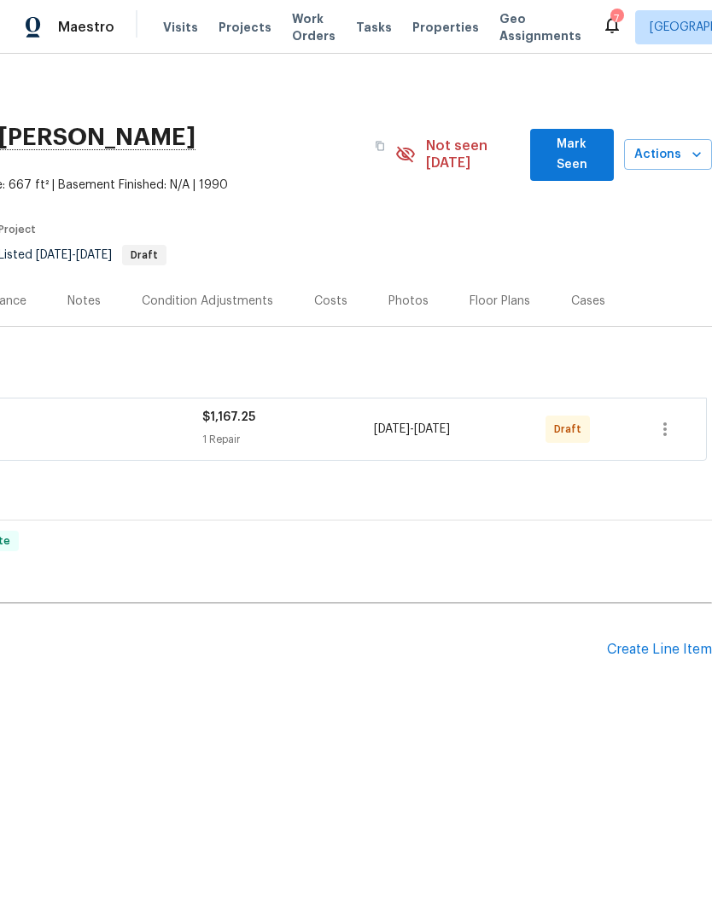
scroll to position [0, 253]
click at [663, 419] on icon "button" at bounding box center [665, 429] width 20 height 20
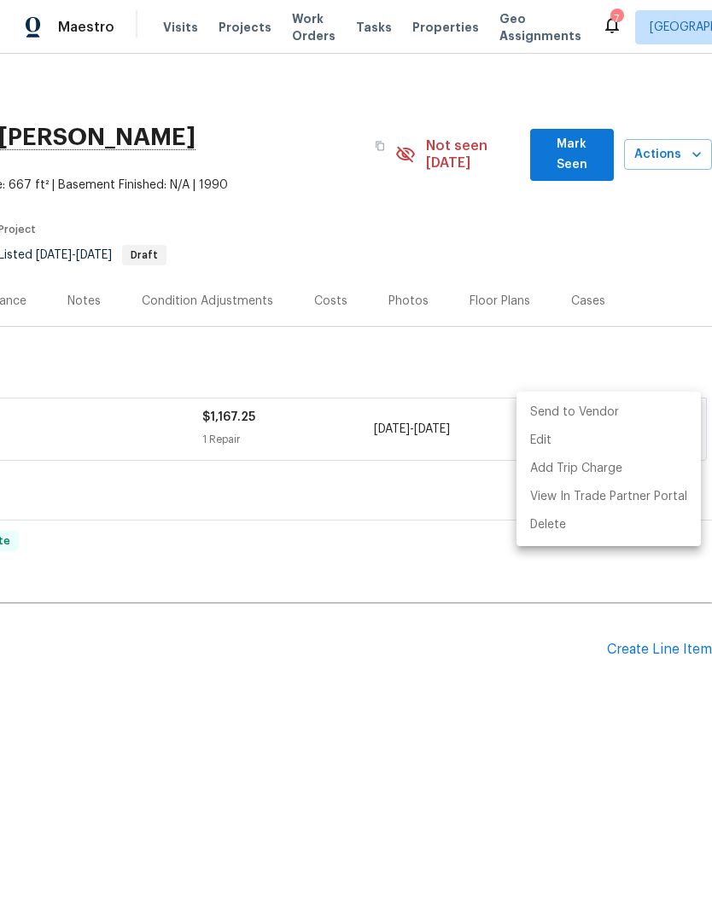
click at [130, 417] on div at bounding box center [356, 456] width 712 height 913
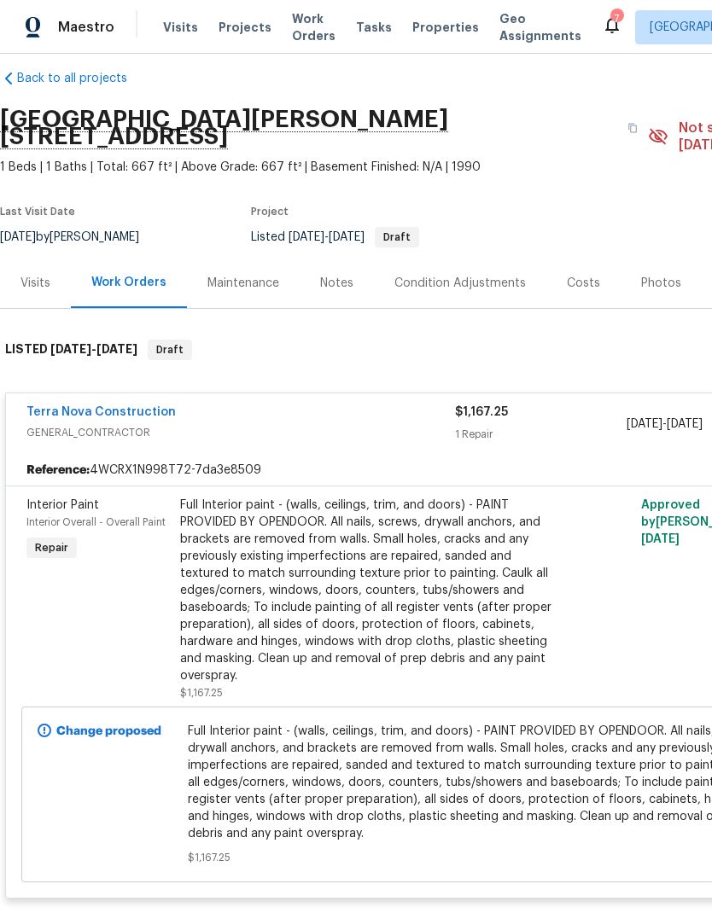
scroll to position [18, 0]
click at [147, 544] on div "Interior Paint Interior Overall - Overall Paint Repair" at bounding box center [98, 599] width 154 height 215
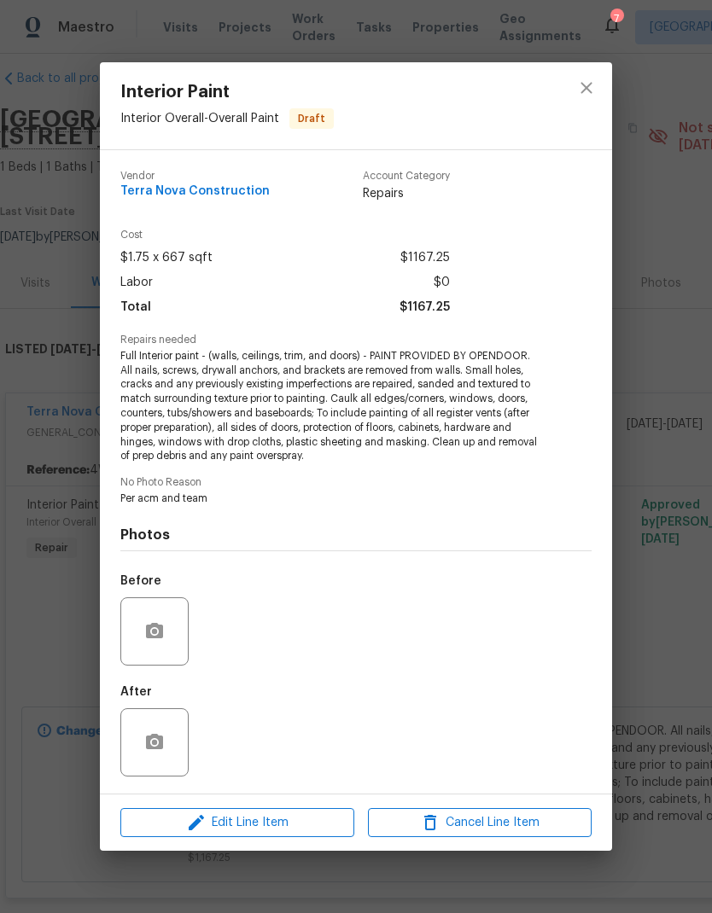
click at [226, 805] on div "Edit Line Item Cancel Line Item" at bounding box center [356, 823] width 512 height 57
click at [225, 804] on div "Edit Line Item Cancel Line Item" at bounding box center [356, 823] width 512 height 57
click at [218, 830] on span "Edit Line Item" at bounding box center [237, 823] width 224 height 21
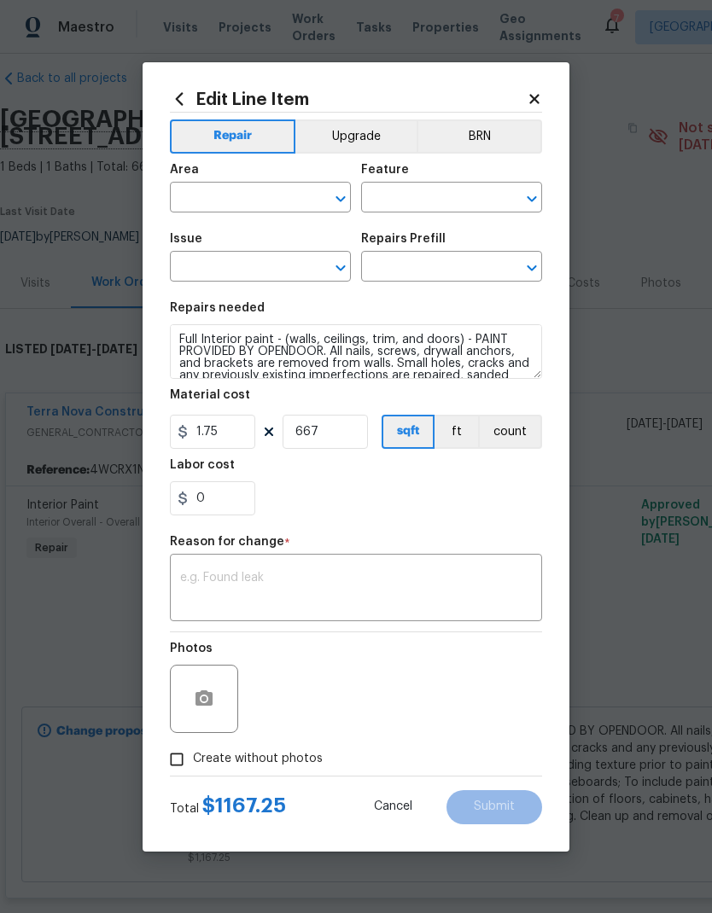
type input "Interior Overall"
type input "Overall Paint"
type input "Interior Paint"
type input "Full Interior Paint LABOR ONLY $1.75"
click at [352, 137] on button "Upgrade" at bounding box center [356, 136] width 122 height 34
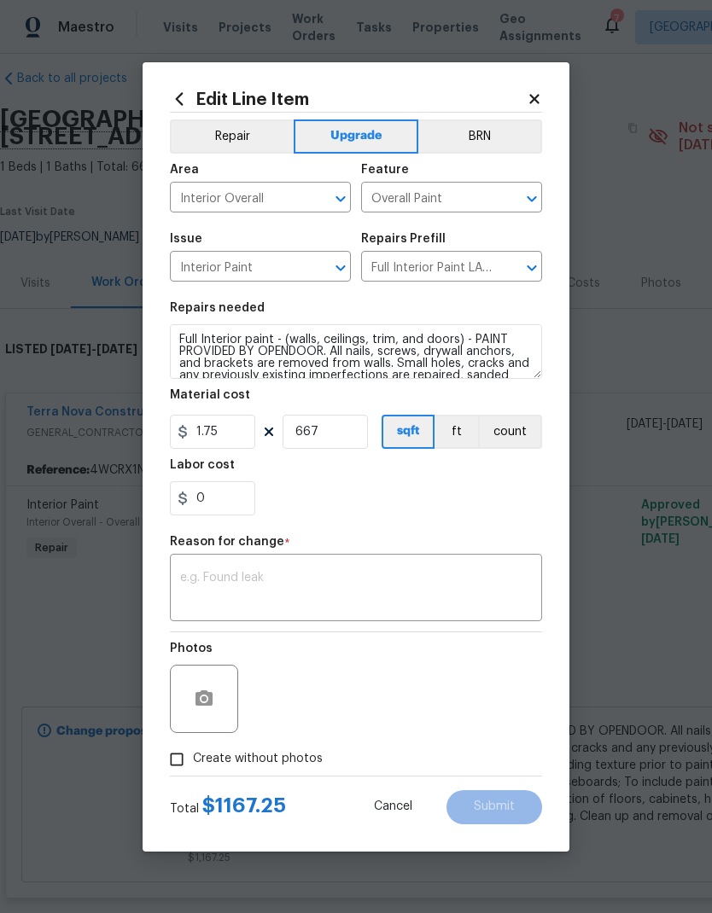
click at [233, 597] on textarea at bounding box center [356, 590] width 352 height 36
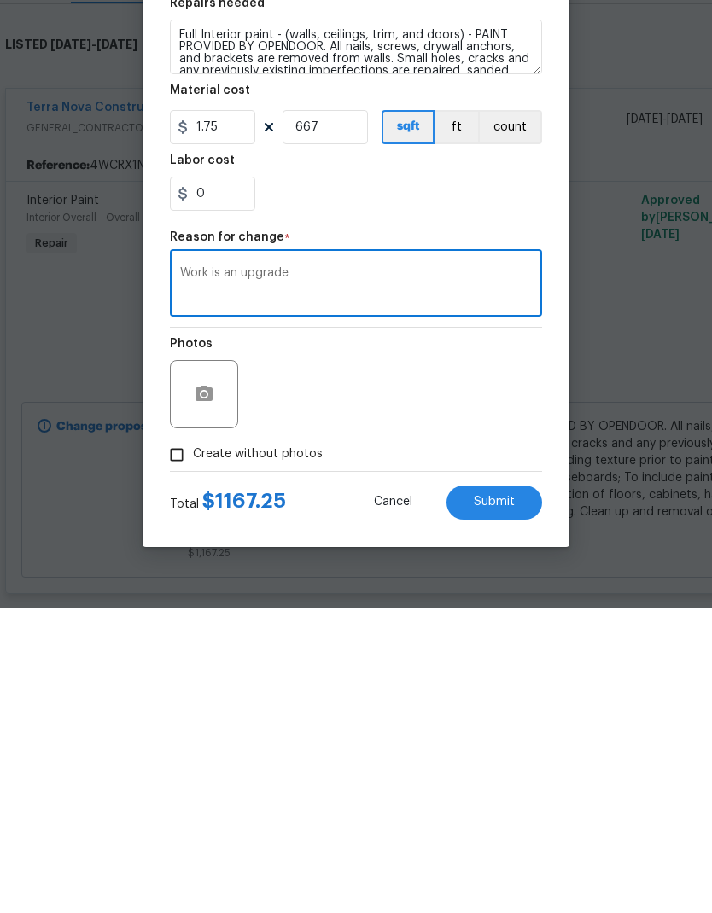
type textarea "Work is an upgrade"
click at [168, 743] on input "Create without photos" at bounding box center [176, 759] width 32 height 32
checkbox input "true"
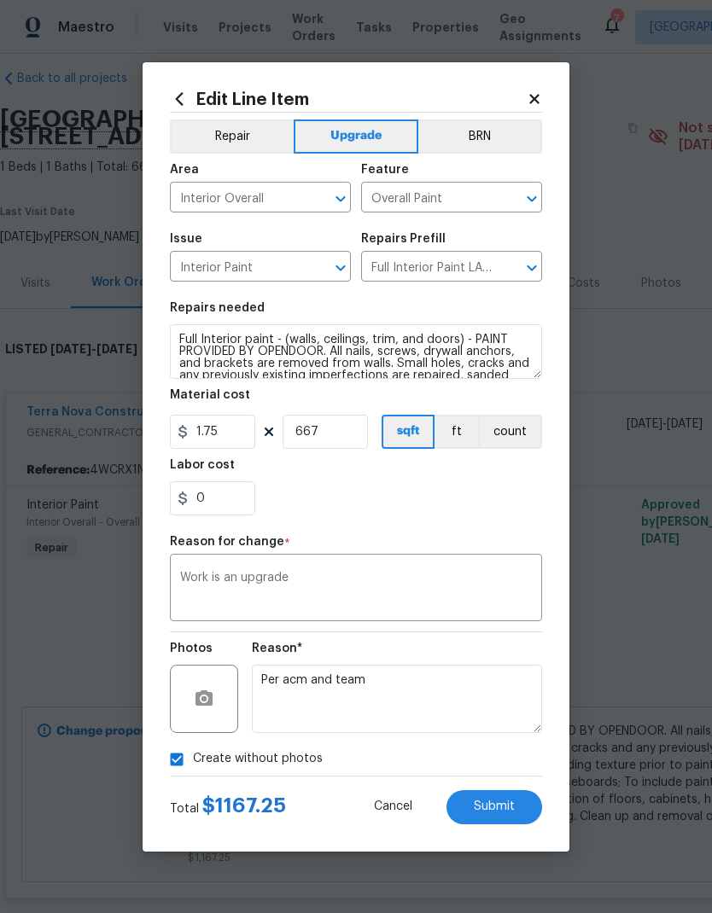
click at [506, 811] on span "Submit" at bounding box center [494, 807] width 41 height 13
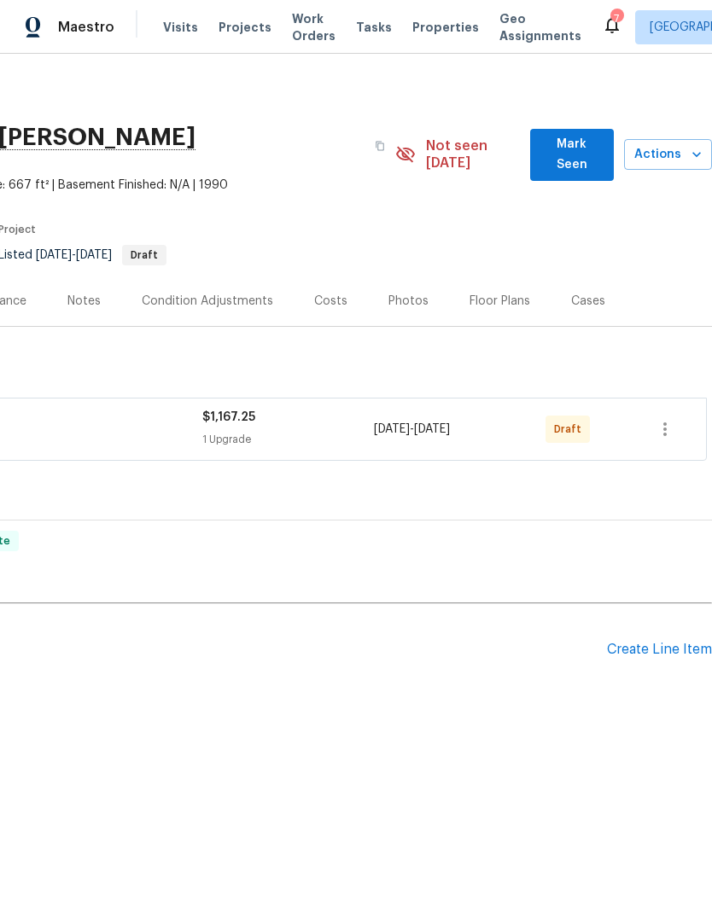
scroll to position [0, 253]
click at [664, 422] on icon "button" at bounding box center [664, 429] width 3 height 14
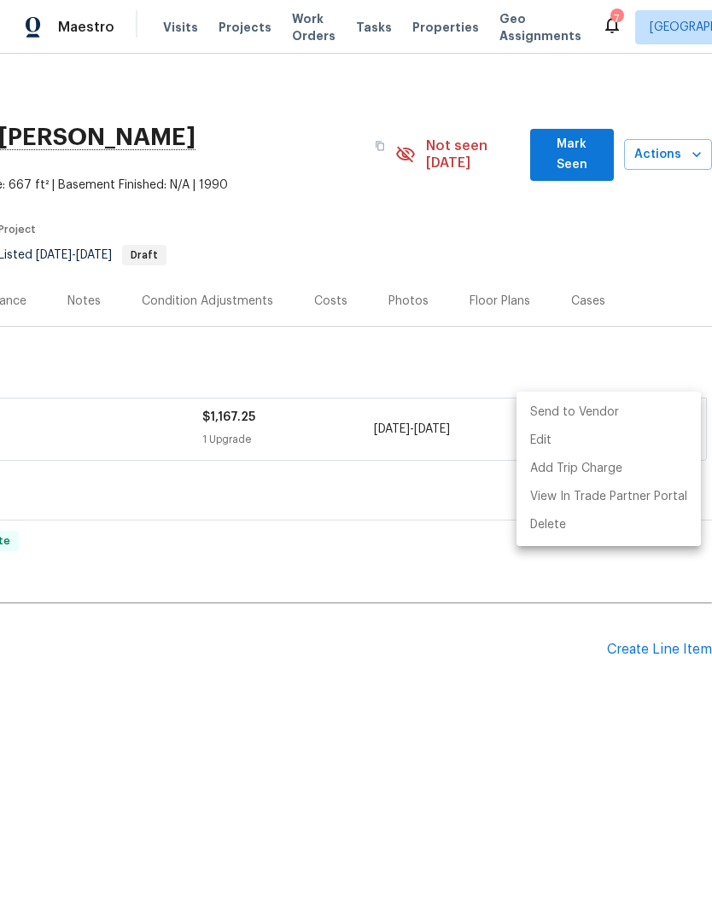
click at [606, 407] on li "Send to Vendor" at bounding box center [608, 413] width 184 height 28
